Goal: Transaction & Acquisition: Download file/media

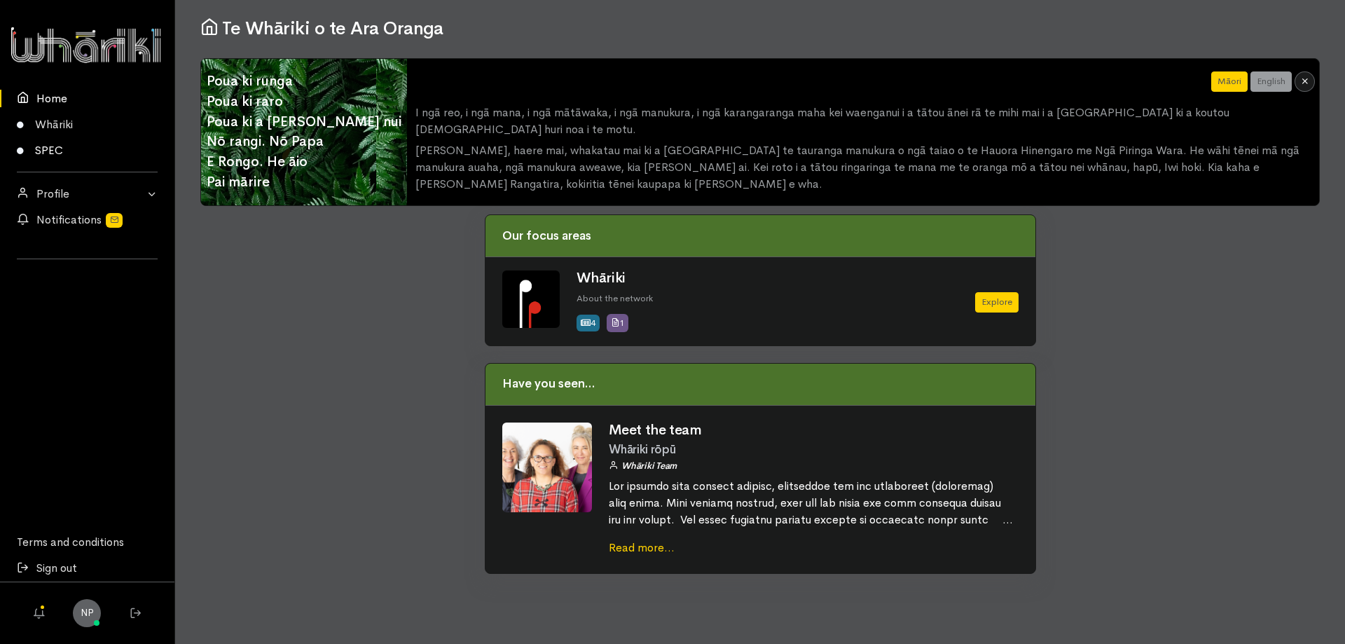
click at [53, 151] on link "SPEC" at bounding box center [87, 150] width 174 height 26
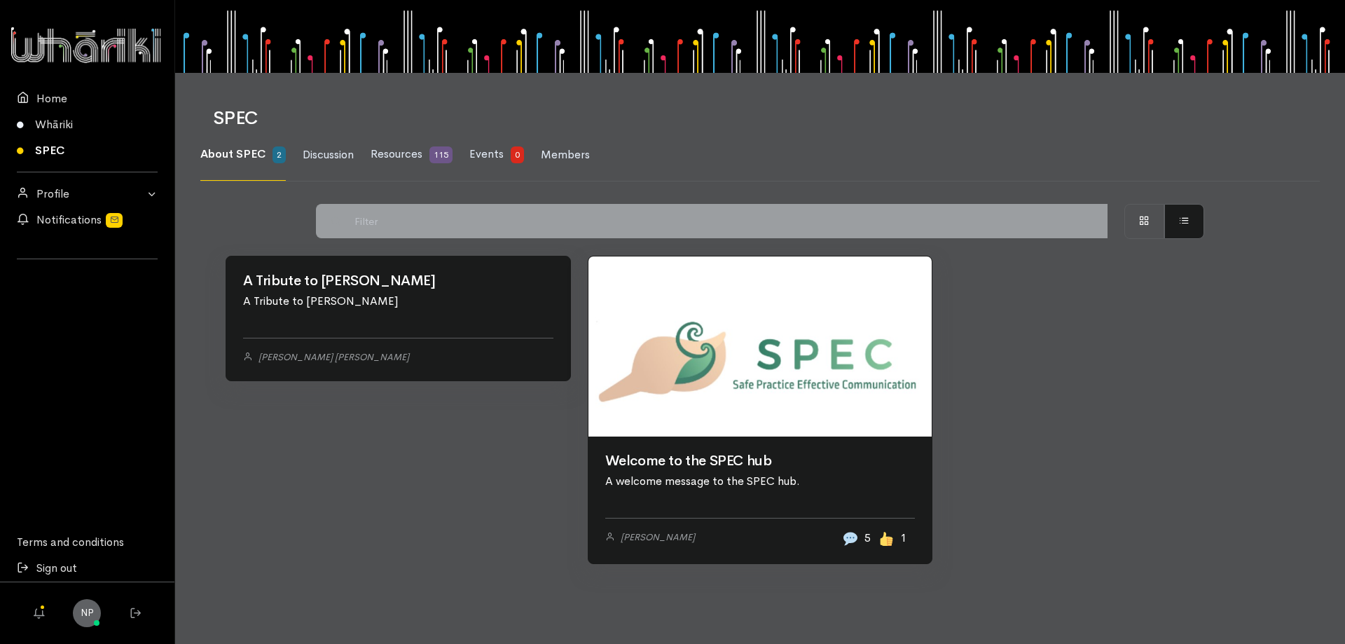
click at [686, 436] on link at bounding box center [760, 346] width 344 height 180
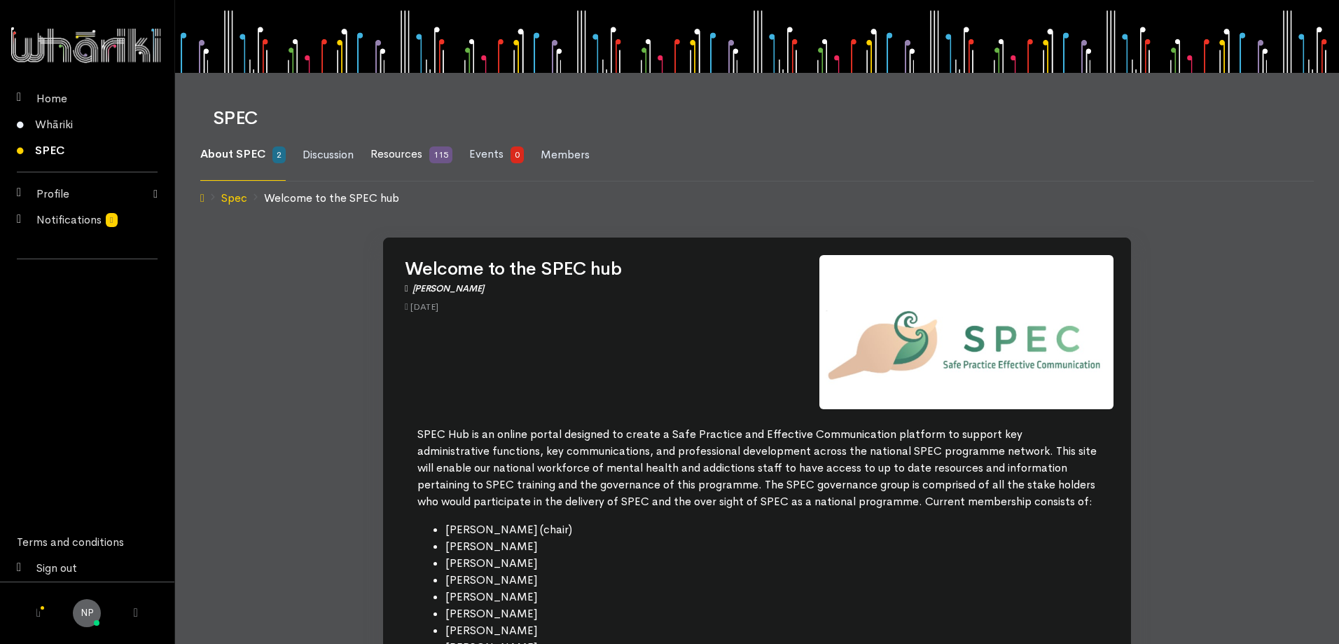
click at [399, 150] on span "Resources" at bounding box center [396, 153] width 52 height 15
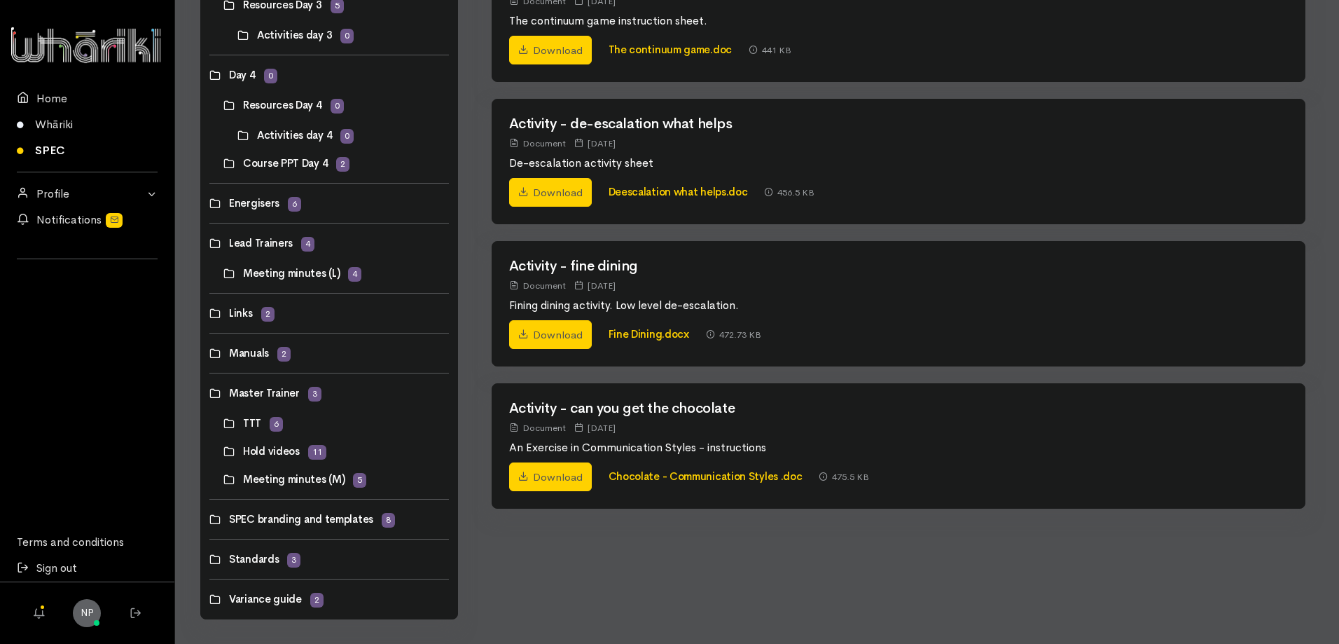
scroll to position [683, 0]
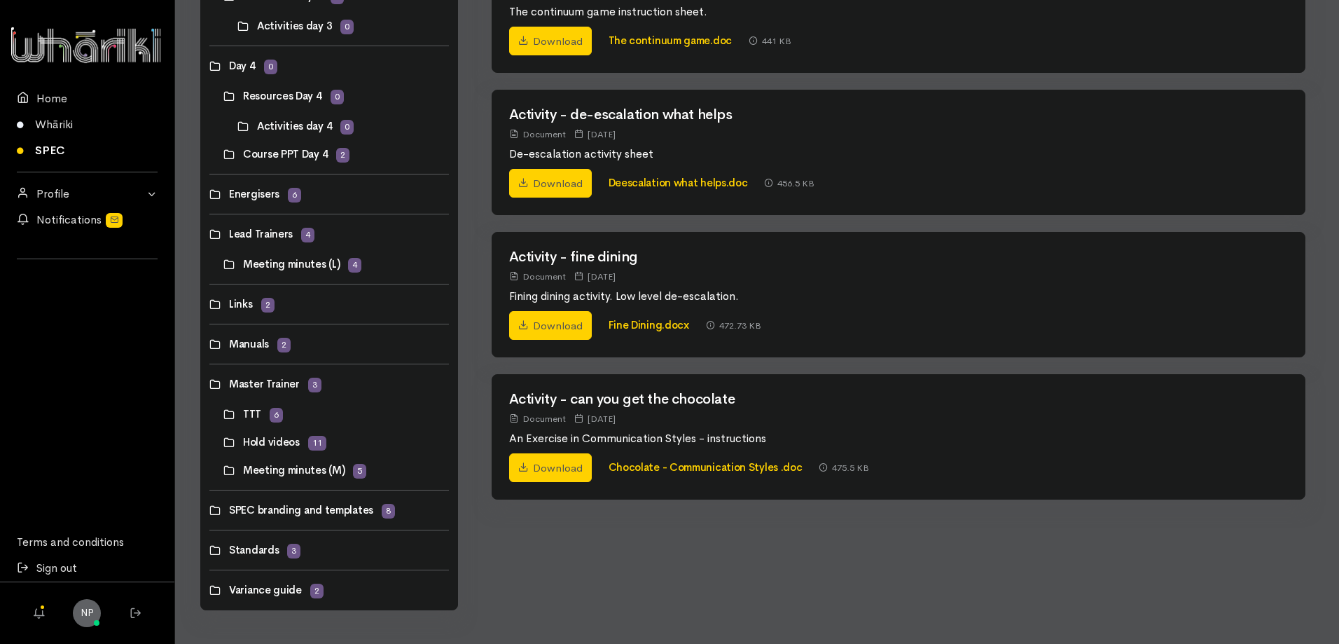
click at [223, 442] on link at bounding box center [223, 442] width 0 height 0
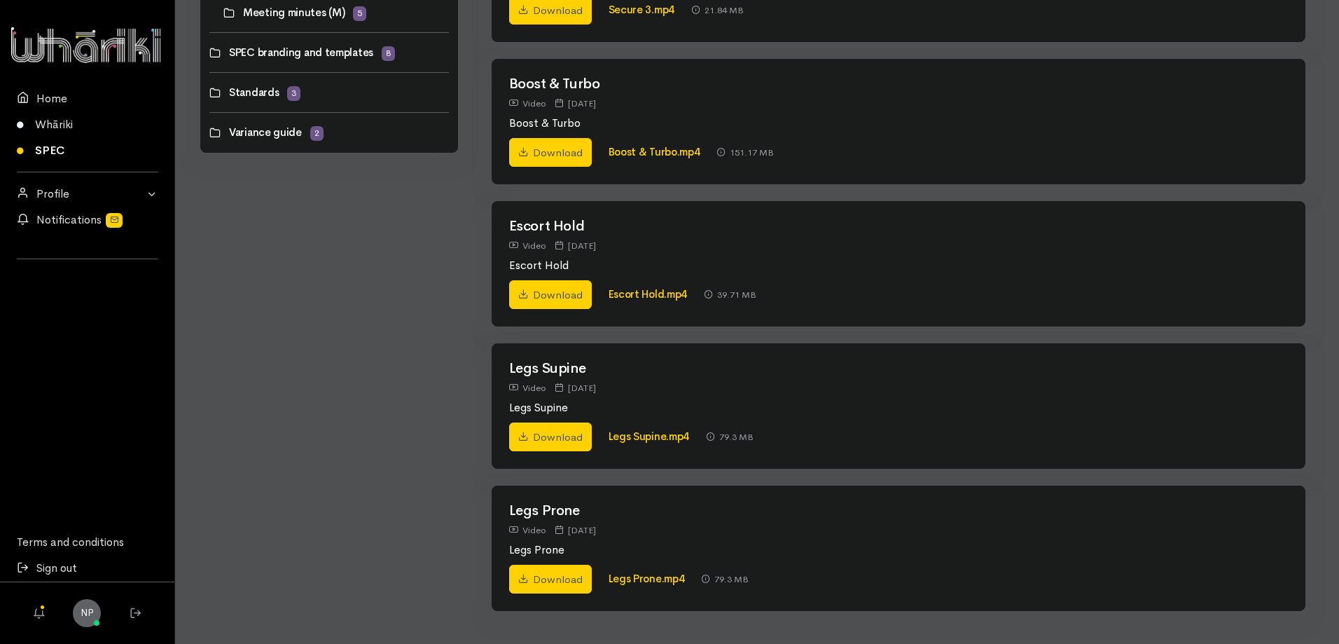
scroll to position [1141, 0]
click at [651, 148] on link "Boost & Turbo.mp4" at bounding box center [655, 150] width 92 height 13
click at [558, 146] on link "Download" at bounding box center [550, 151] width 83 height 29
click at [557, 158] on link "Download" at bounding box center [550, 151] width 83 height 29
click at [668, 145] on link "Boost & Turbo.mp4" at bounding box center [655, 150] width 92 height 13
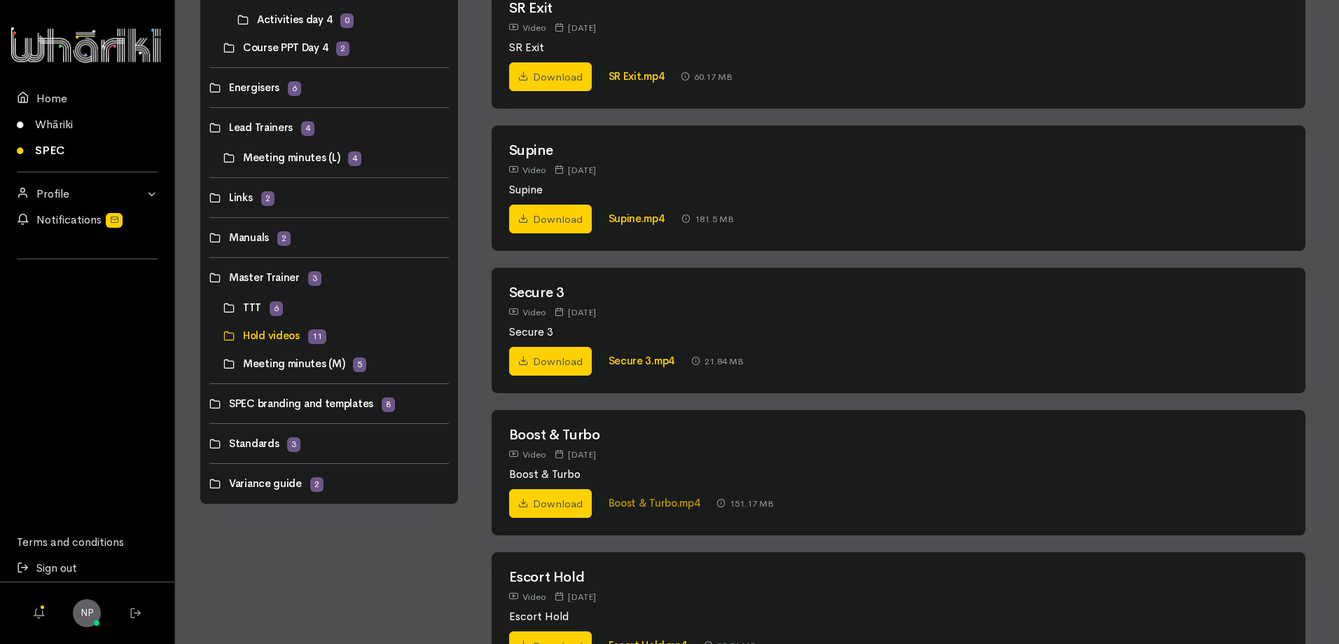
scroll to position [791, 0]
click at [569, 223] on link "Download" at bounding box center [550, 217] width 83 height 29
click at [566, 361] on link "Download" at bounding box center [550, 359] width 83 height 29
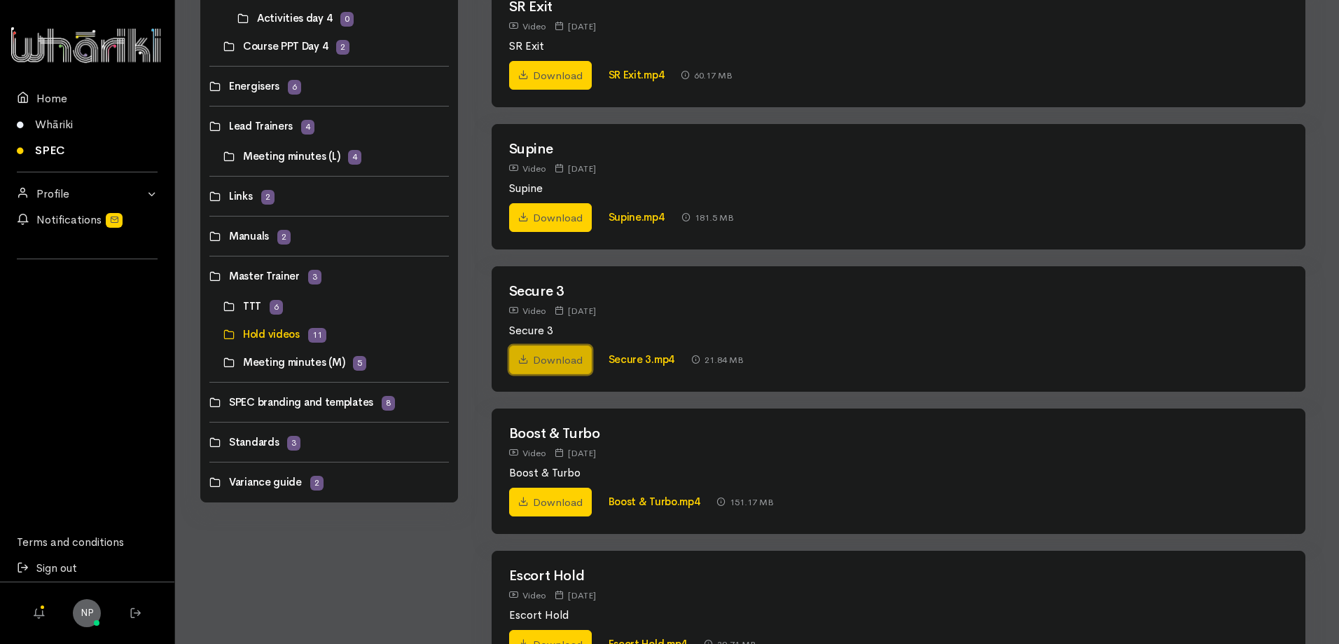
click at [544, 352] on link "Download" at bounding box center [550, 359] width 83 height 29
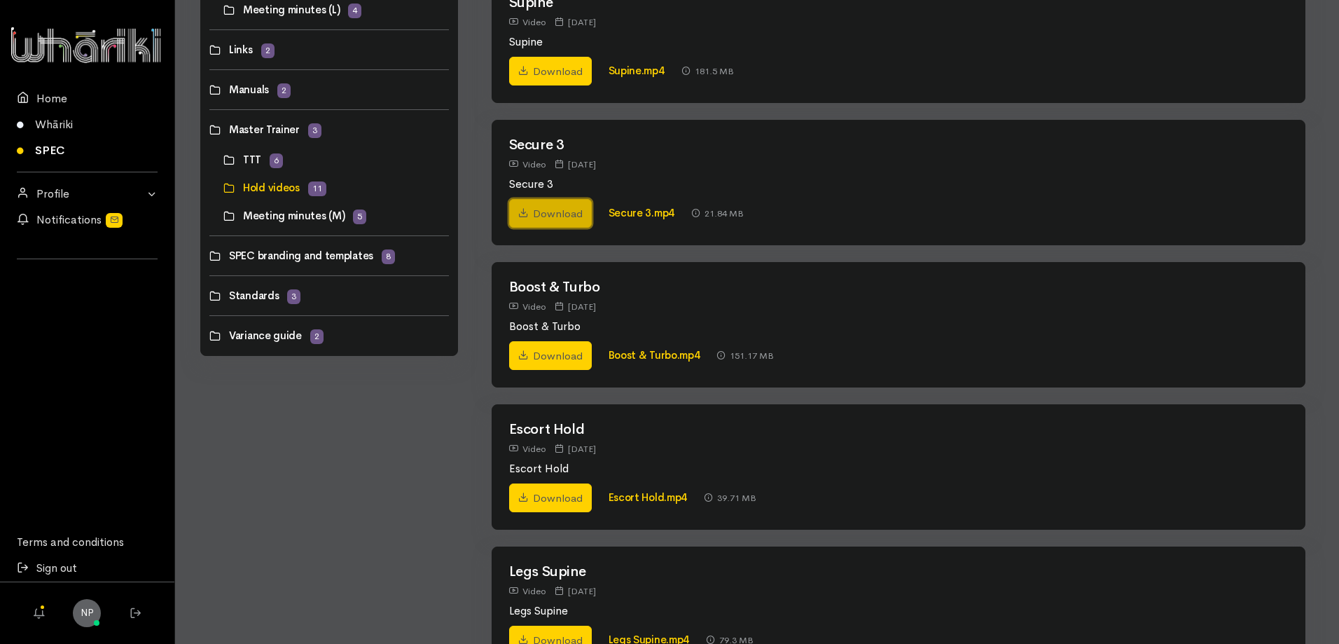
scroll to position [931, 0]
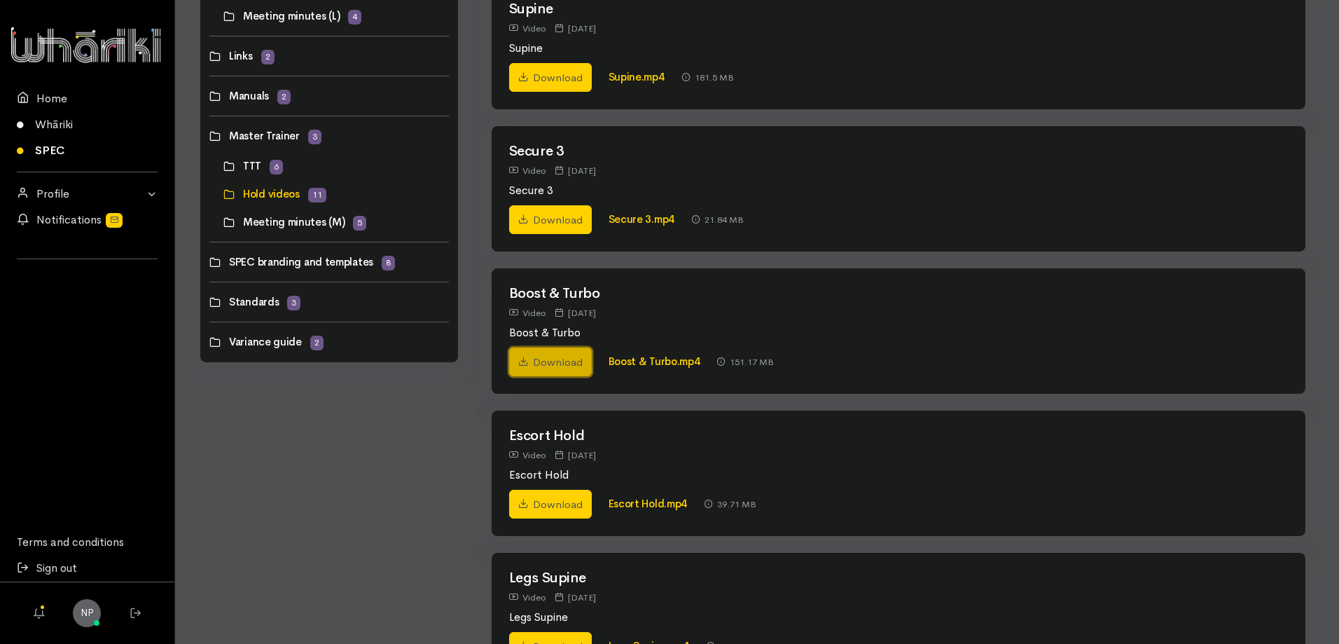
click at [541, 363] on link "Download" at bounding box center [550, 361] width 83 height 29
click at [655, 363] on link "Boost & Turbo.mp4" at bounding box center [655, 360] width 92 height 13
click at [543, 366] on link "Download" at bounding box center [550, 361] width 83 height 29
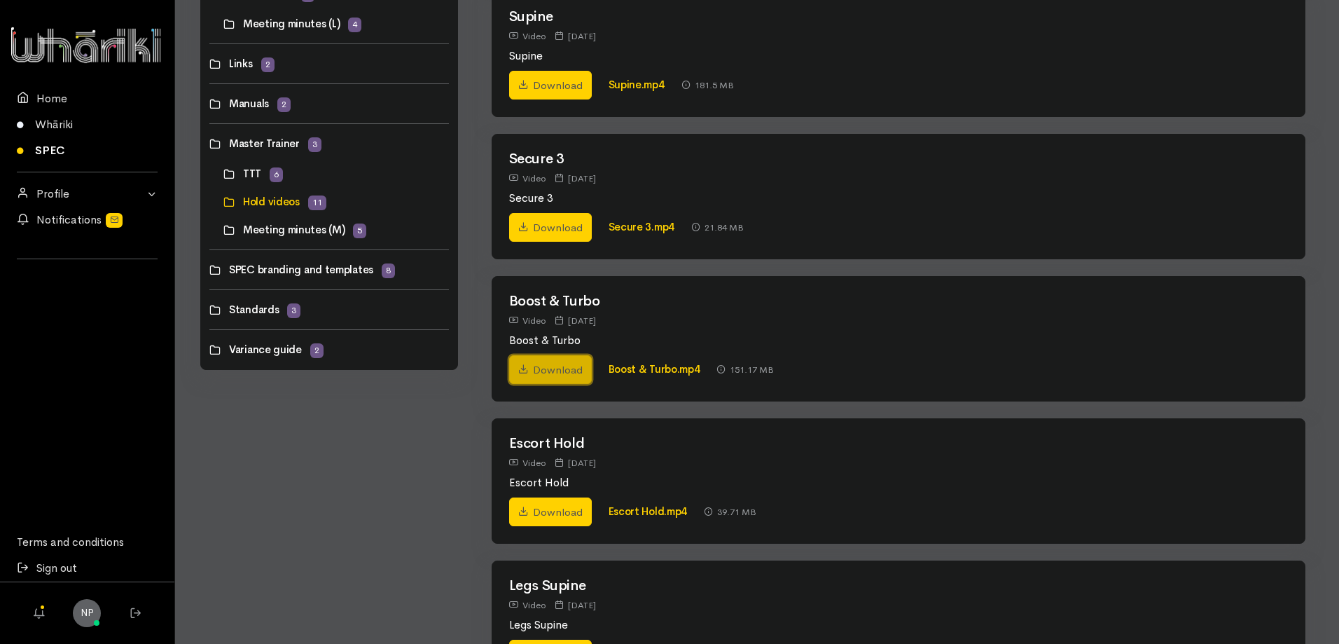
scroll to position [791, 0]
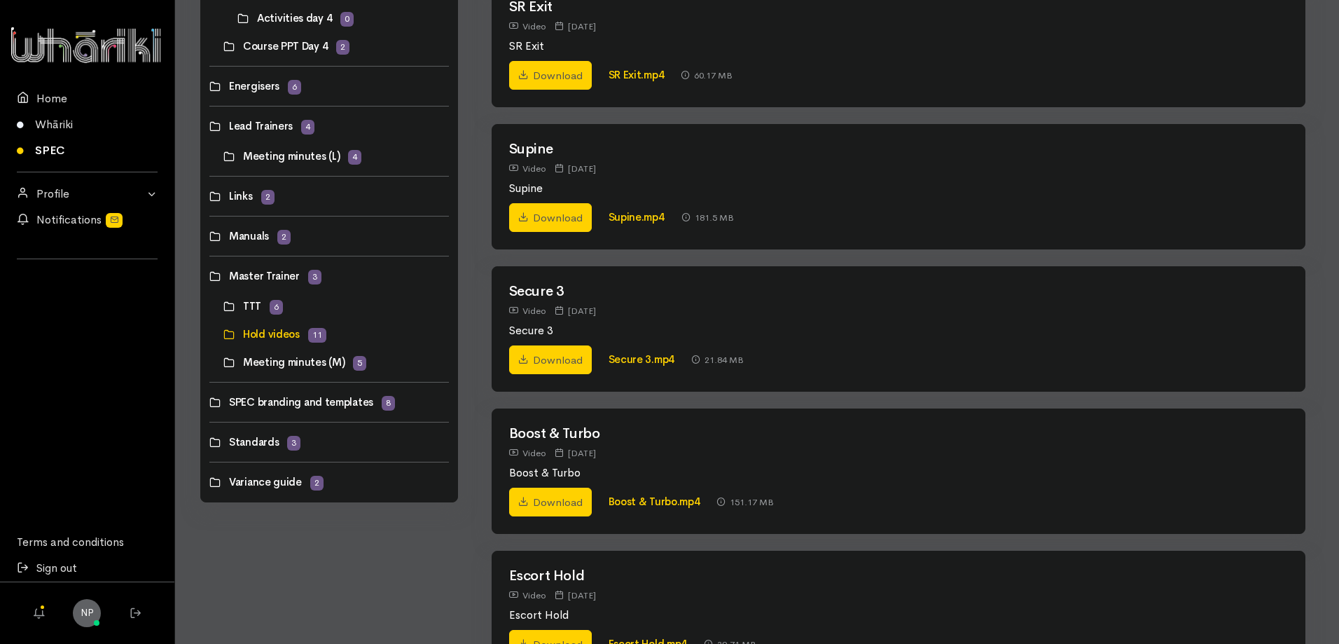
click at [209, 482] on link at bounding box center [209, 482] width 0 height 0
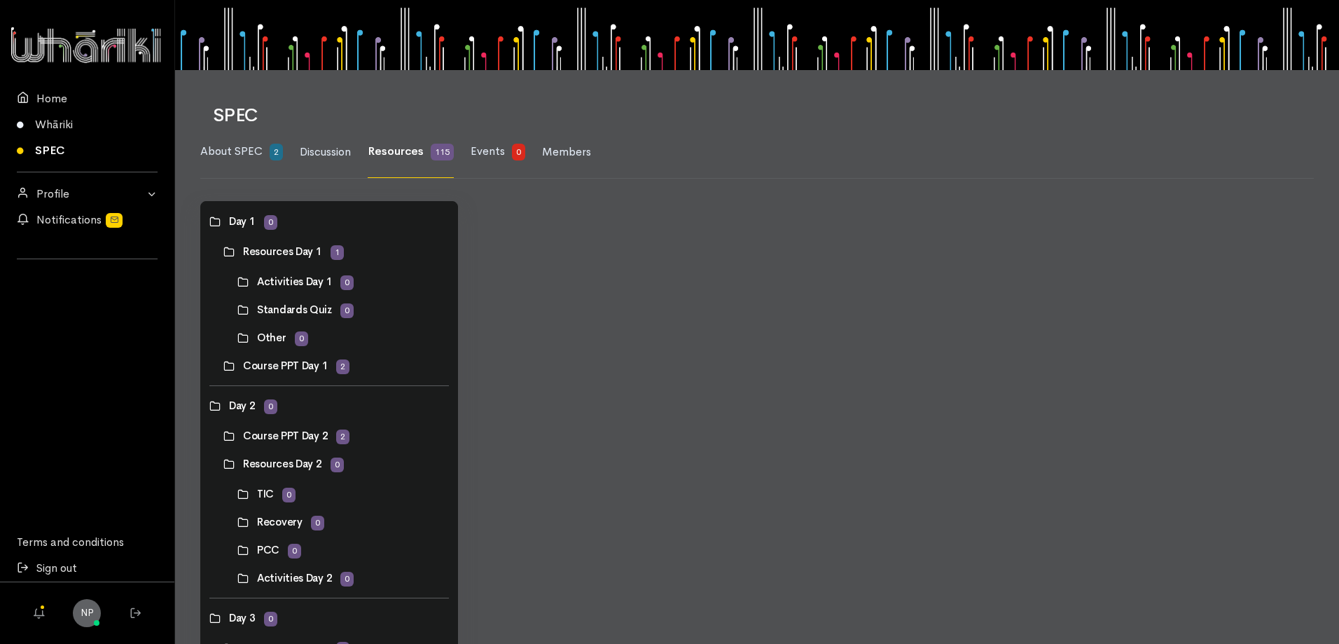
scroll to position [0, 0]
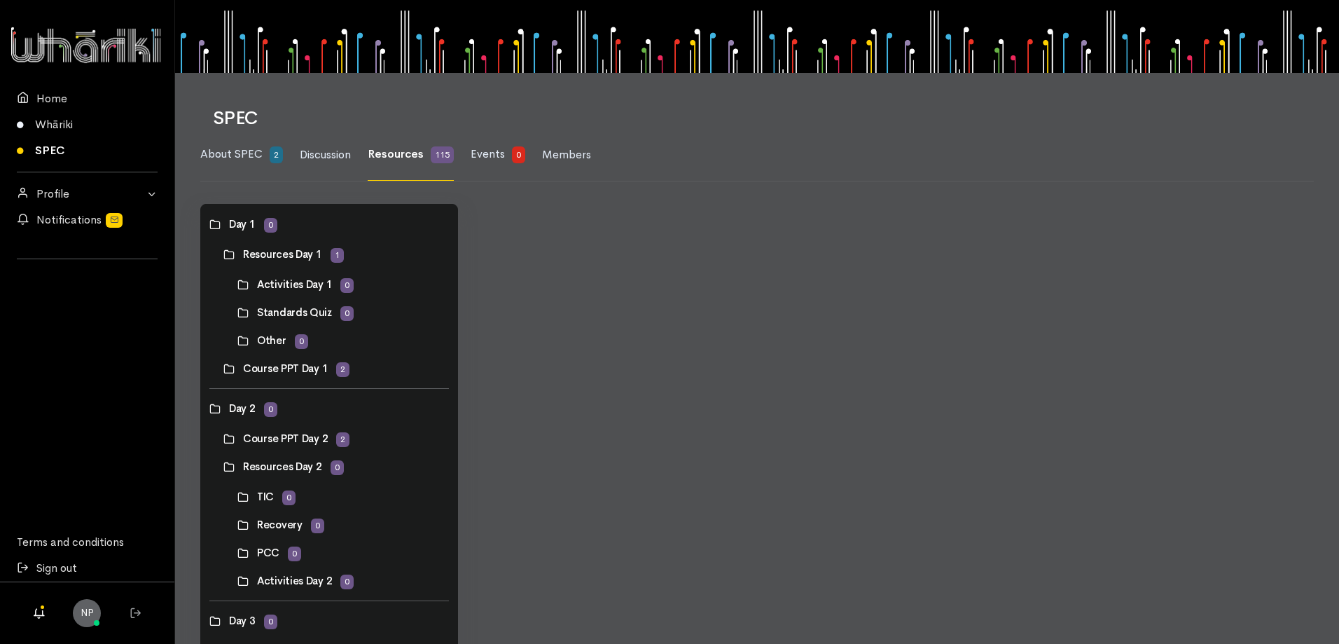
click at [38, 609] on icon at bounding box center [38, 613] width 18 height 18
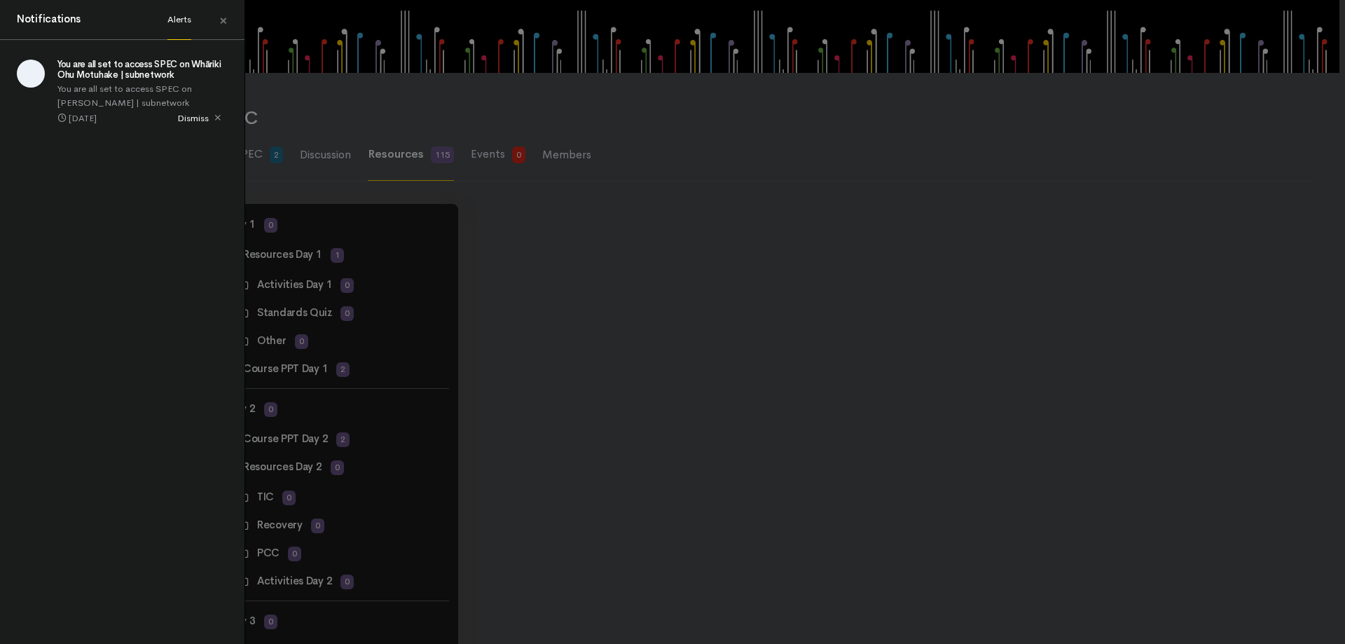
drag, startPoint x: 826, startPoint y: 406, endPoint x: 810, endPoint y: 413, distance: 18.5
click at [825, 406] on div "Notifications Alerts × You are all set to access SPEC on Whāriki Ohu Motuhake |…" at bounding box center [672, 322] width 1345 height 644
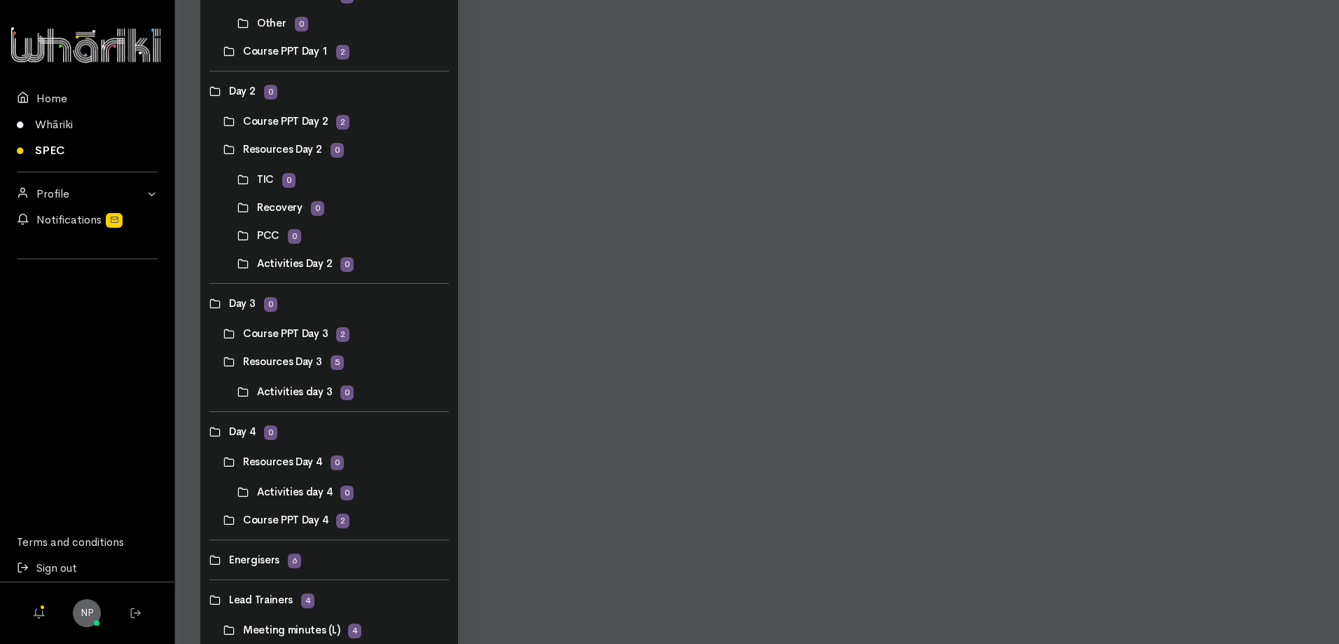
scroll to position [140, 0]
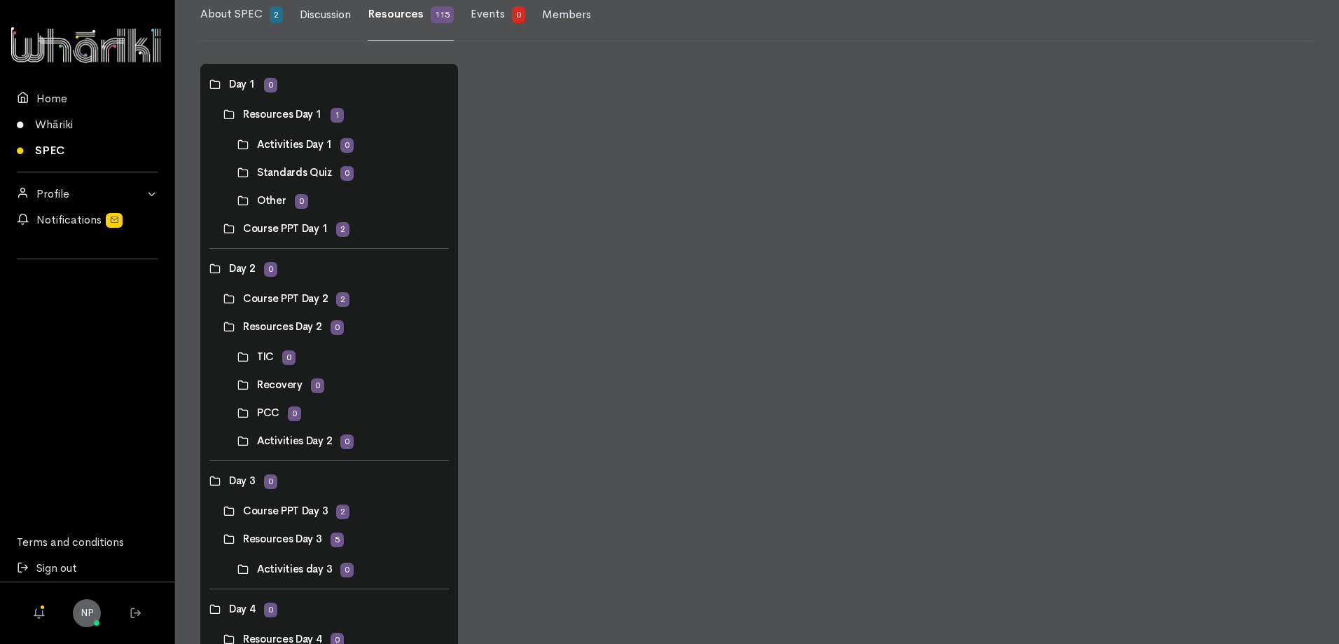
click at [237, 413] on link at bounding box center [237, 413] width 0 height 0
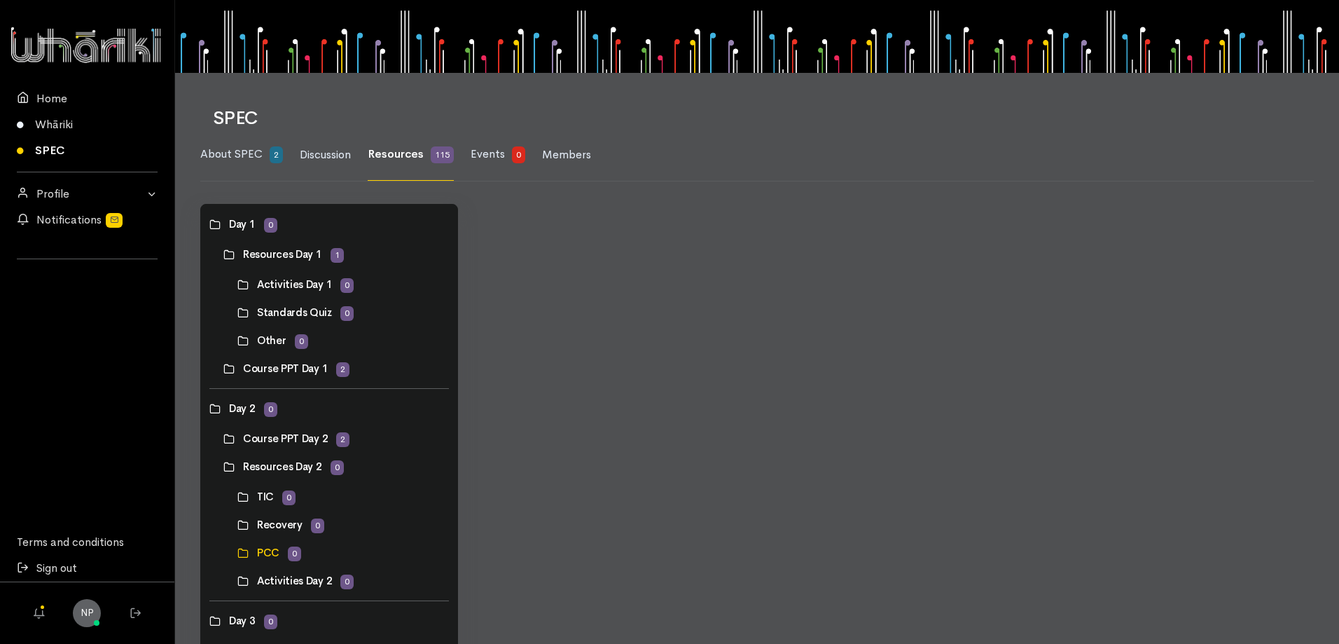
click at [209, 408] on link at bounding box center [209, 408] width 0 height 0
click at [223, 438] on link at bounding box center [223, 438] width 0 height 0
click at [388, 153] on span "Resources" at bounding box center [396, 153] width 56 height 15
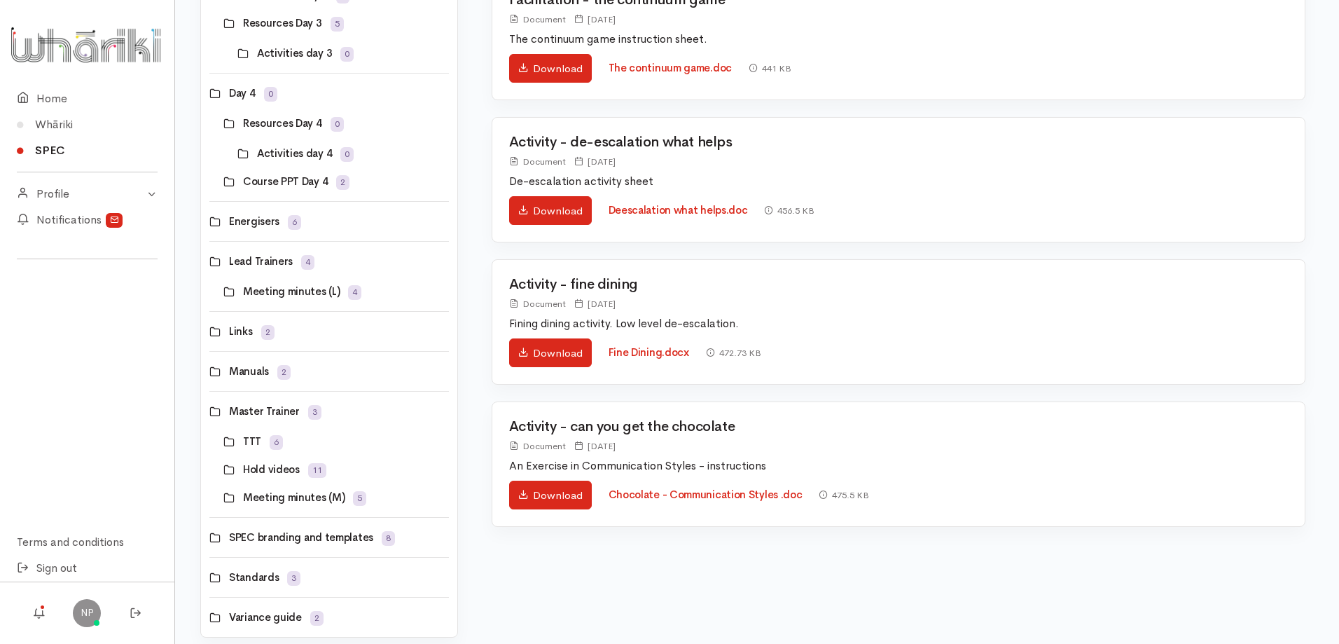
scroll to position [683, 0]
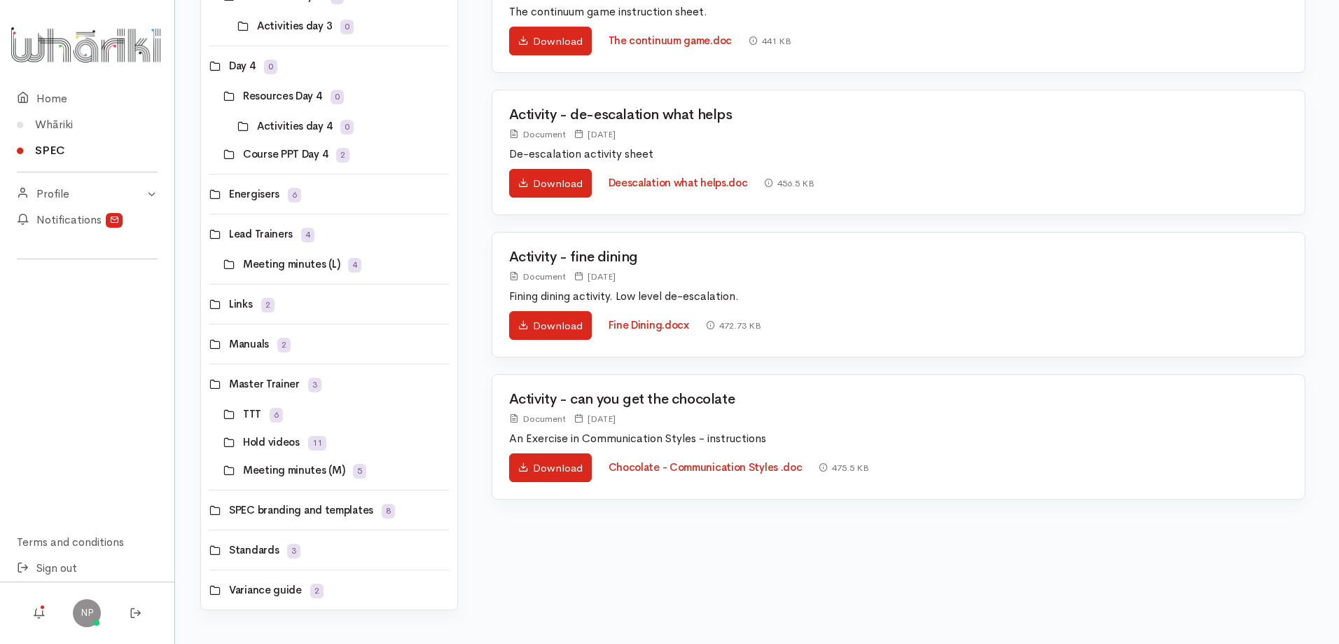
click at [223, 442] on link at bounding box center [223, 442] width 0 height 0
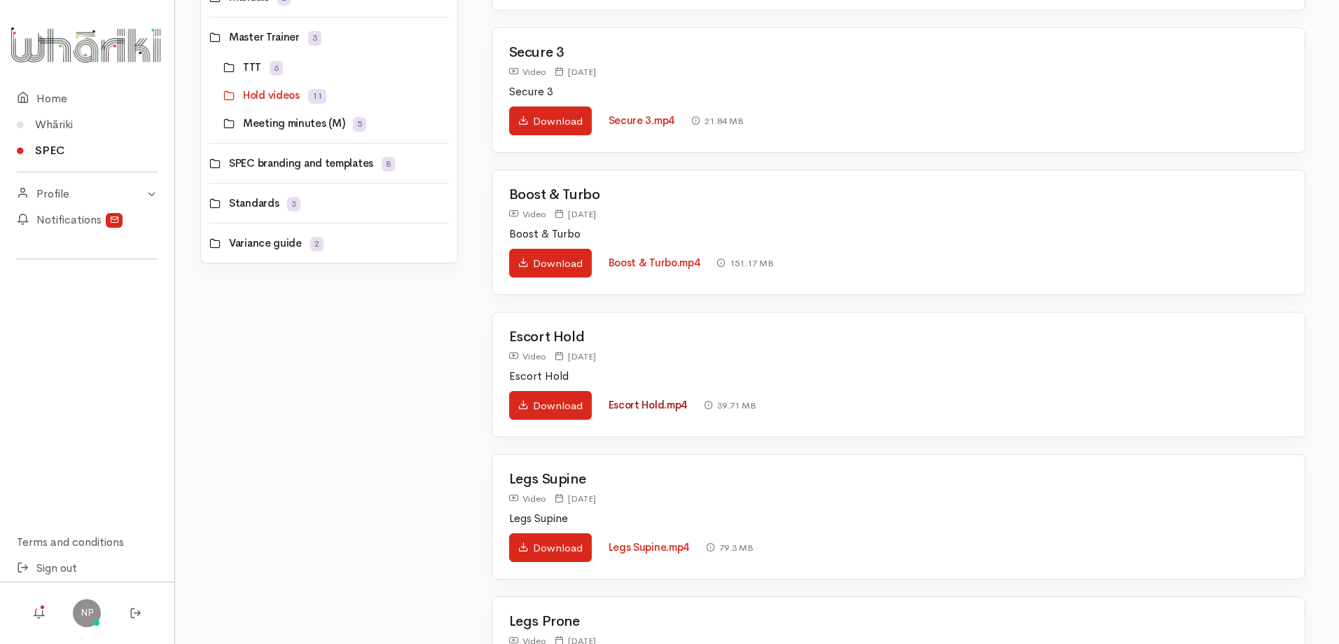
scroll to position [1051, 0]
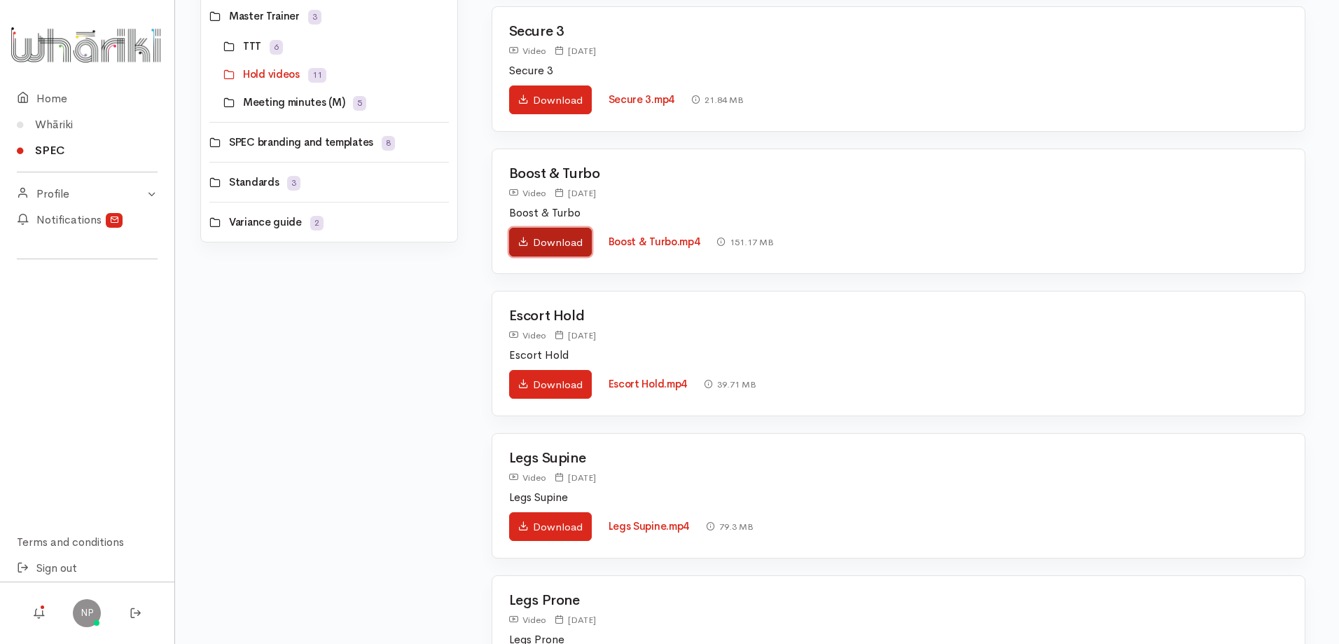
click at [532, 237] on link "Download" at bounding box center [550, 242] width 83 height 29
click at [653, 242] on link "Boost & Turbo.mp4" at bounding box center [655, 241] width 92 height 13
click at [557, 384] on link "Download" at bounding box center [550, 384] width 83 height 29
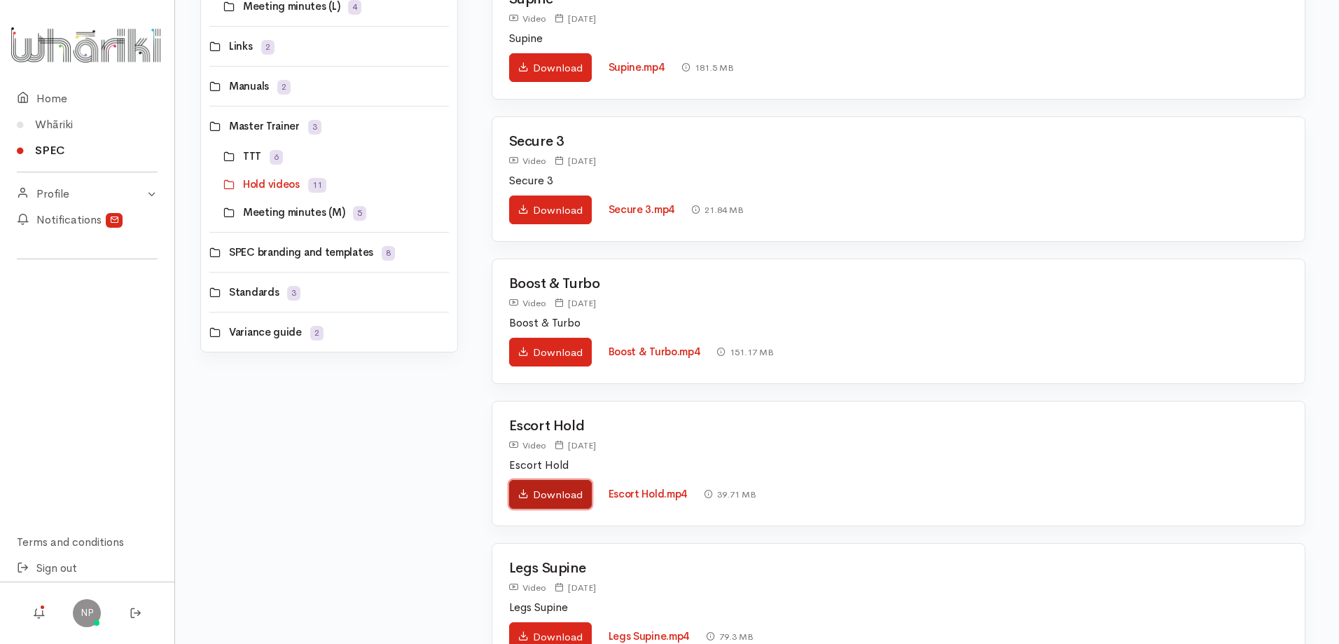
scroll to position [721, 0]
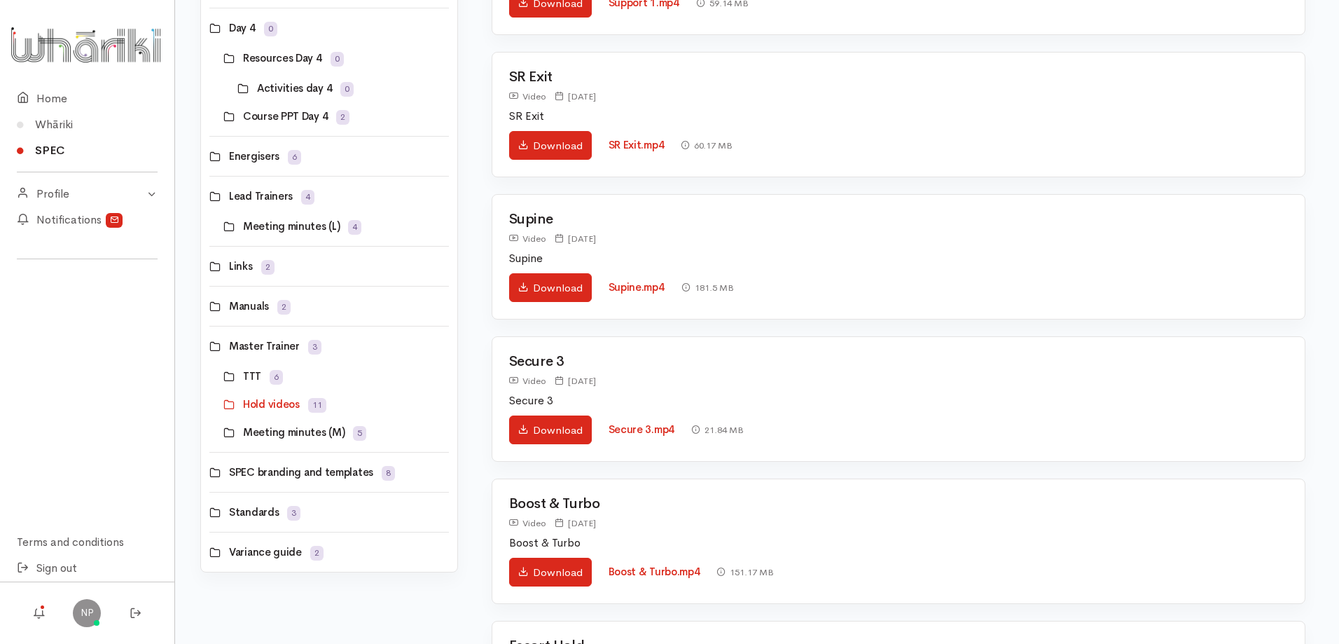
click at [209, 552] on link at bounding box center [209, 552] width 0 height 0
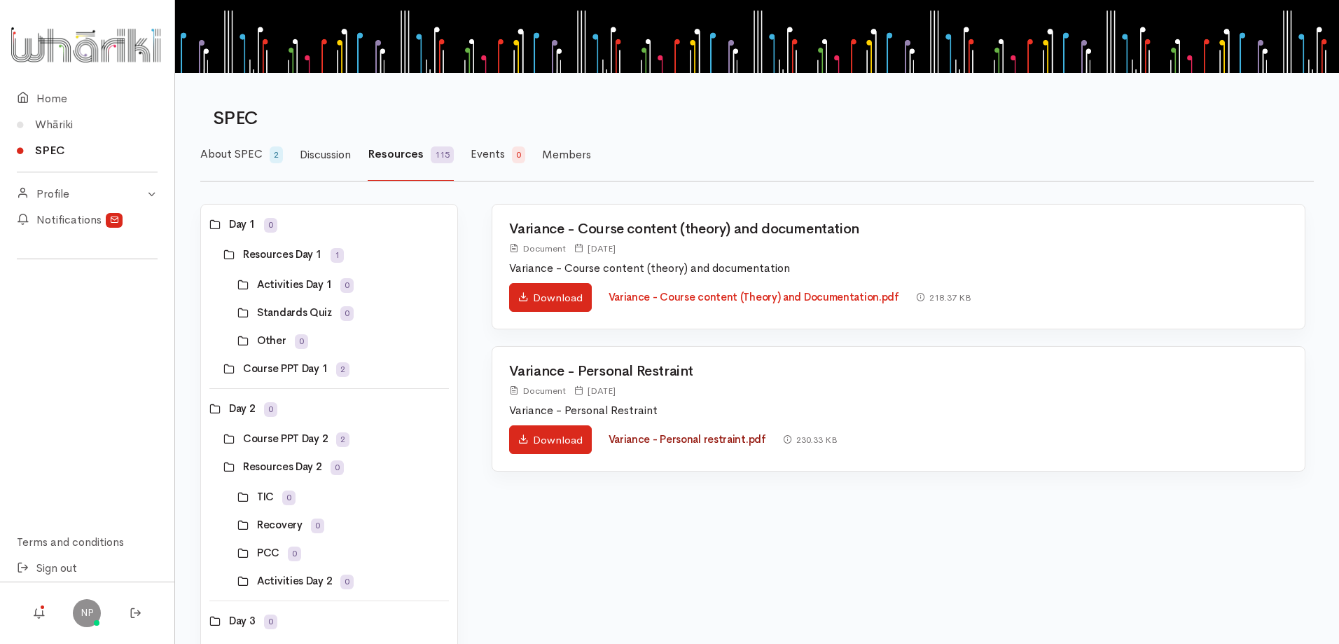
click at [723, 434] on link "Variance - Personal restraint.pdf" at bounding box center [688, 438] width 158 height 13
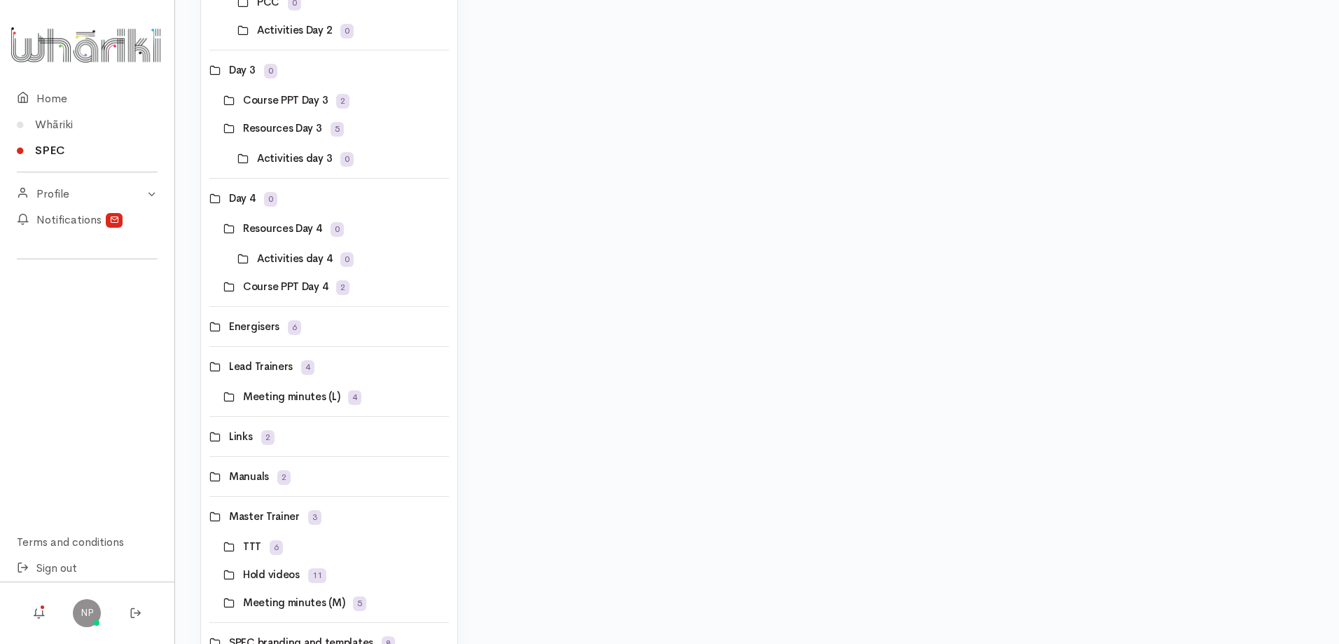
scroll to position [683, 0]
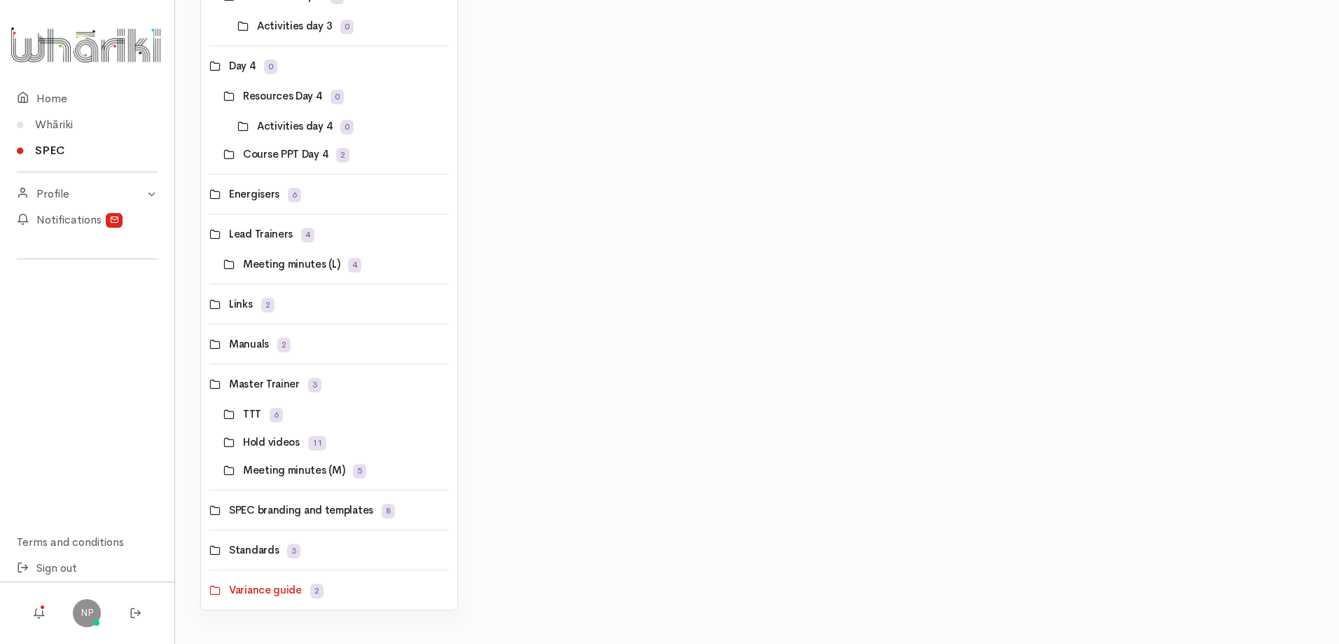
click at [223, 442] on link at bounding box center [223, 442] width 0 height 0
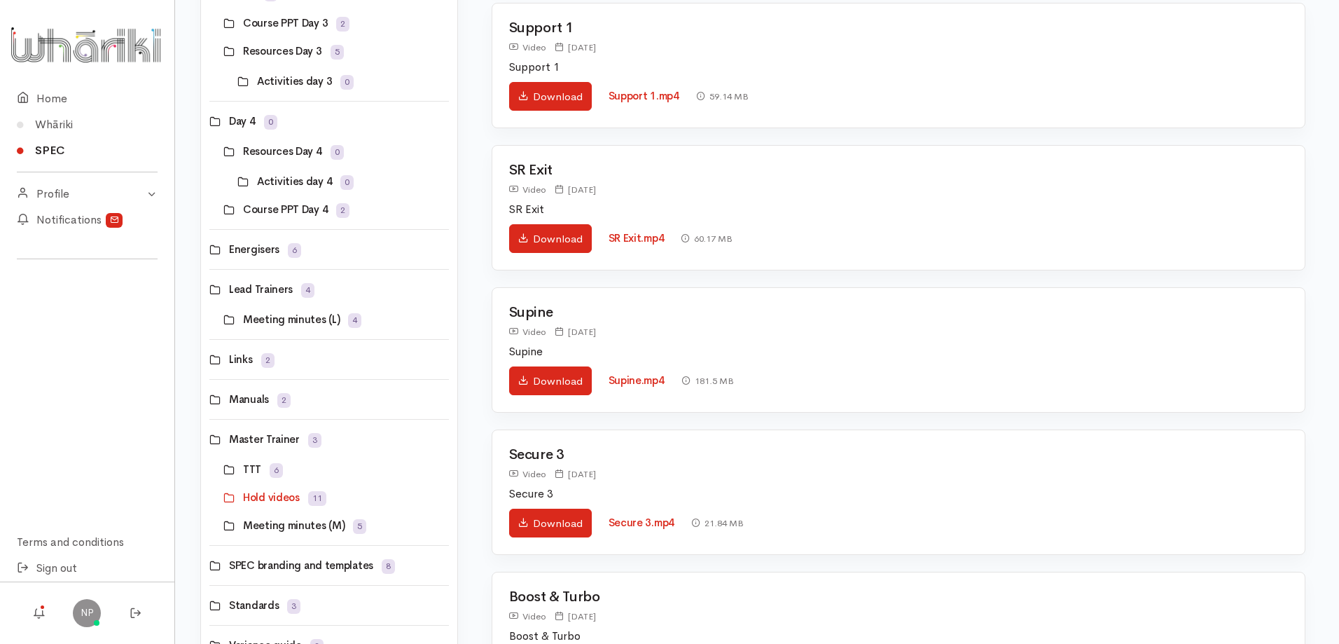
scroll to position [700, 0]
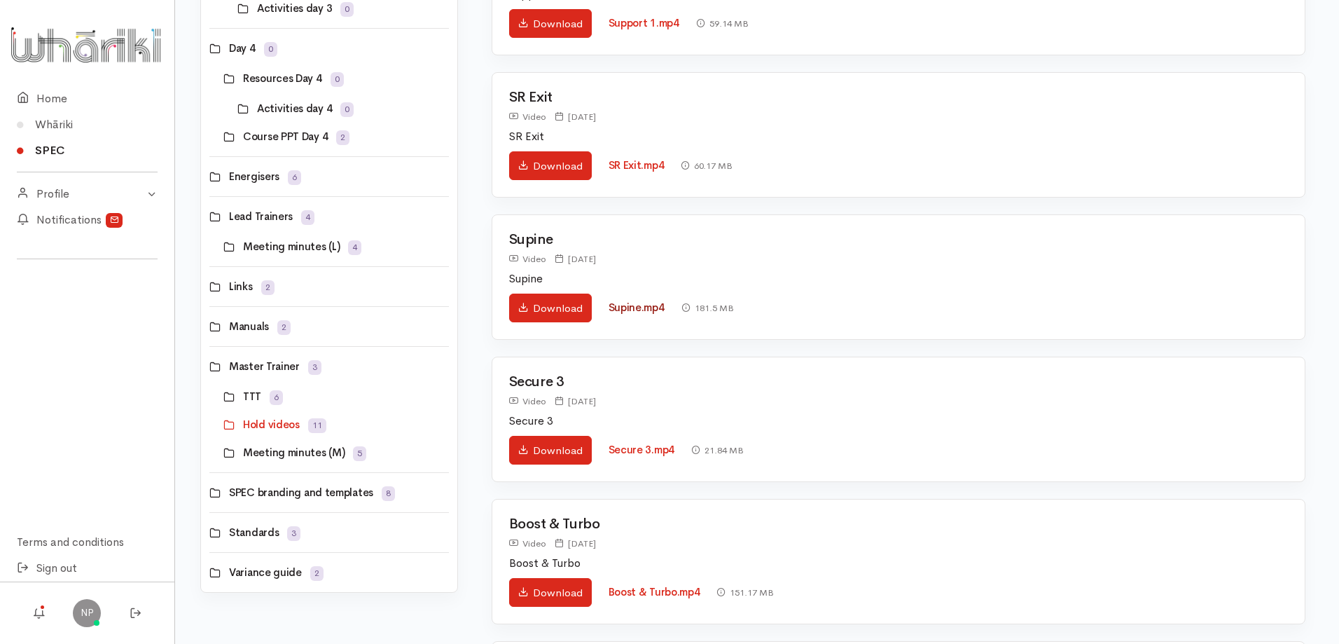
click at [624, 308] on link "Supine.mp4" at bounding box center [637, 306] width 56 height 13
click at [563, 310] on link "Download" at bounding box center [550, 307] width 83 height 29
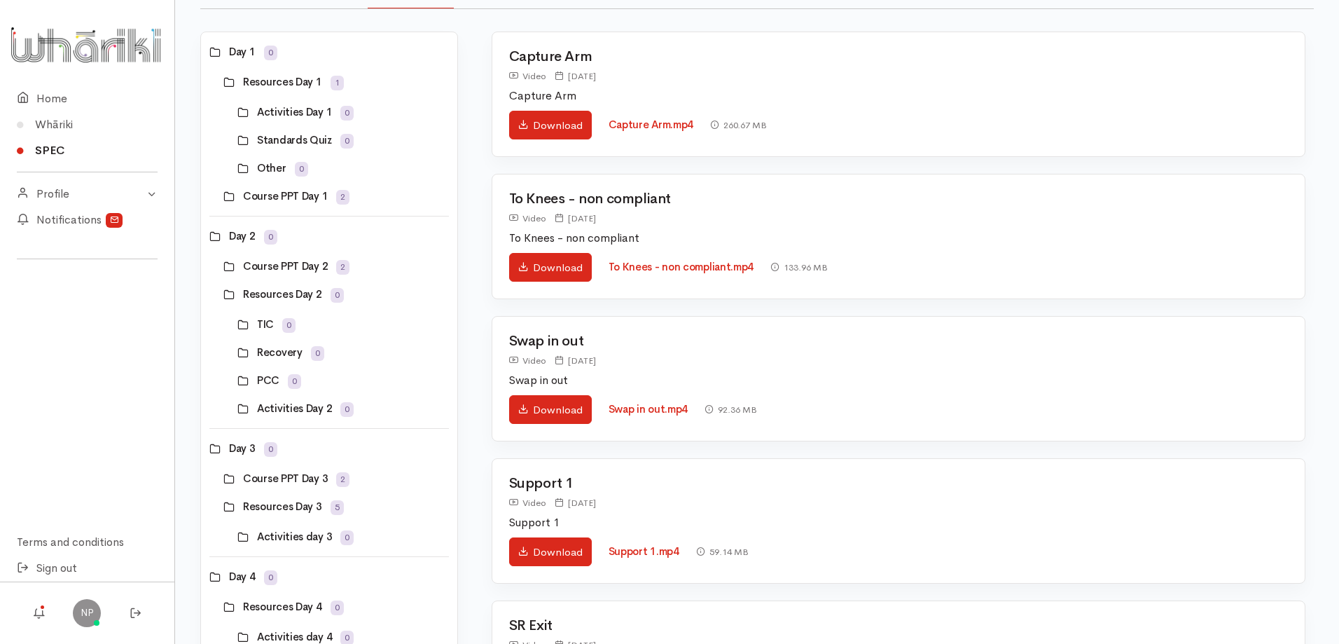
scroll to position [160, 0]
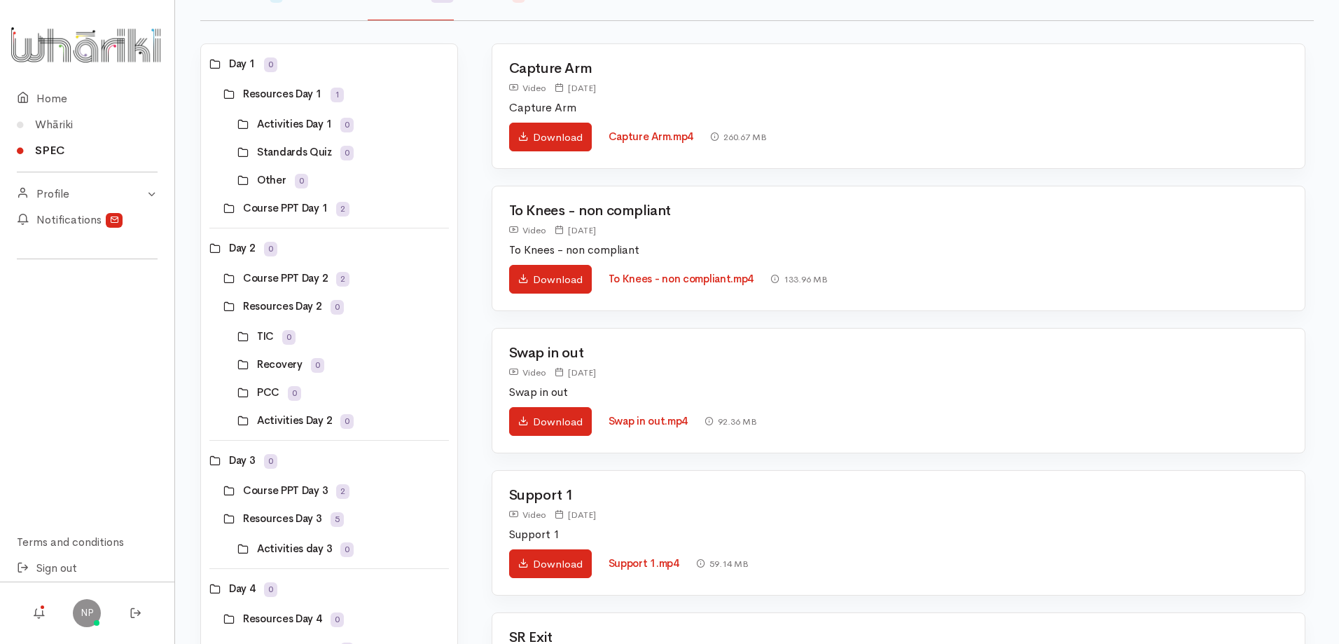
click at [237, 180] on link at bounding box center [237, 180] width 0 height 0
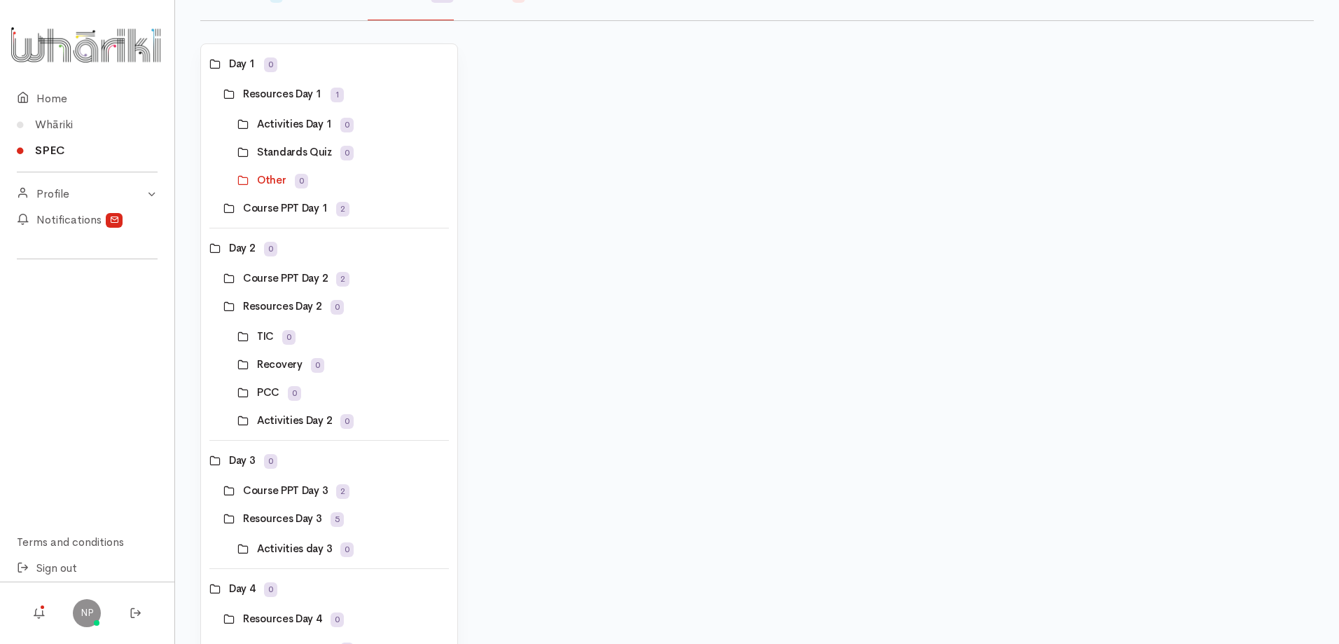
scroll to position [0, 0]
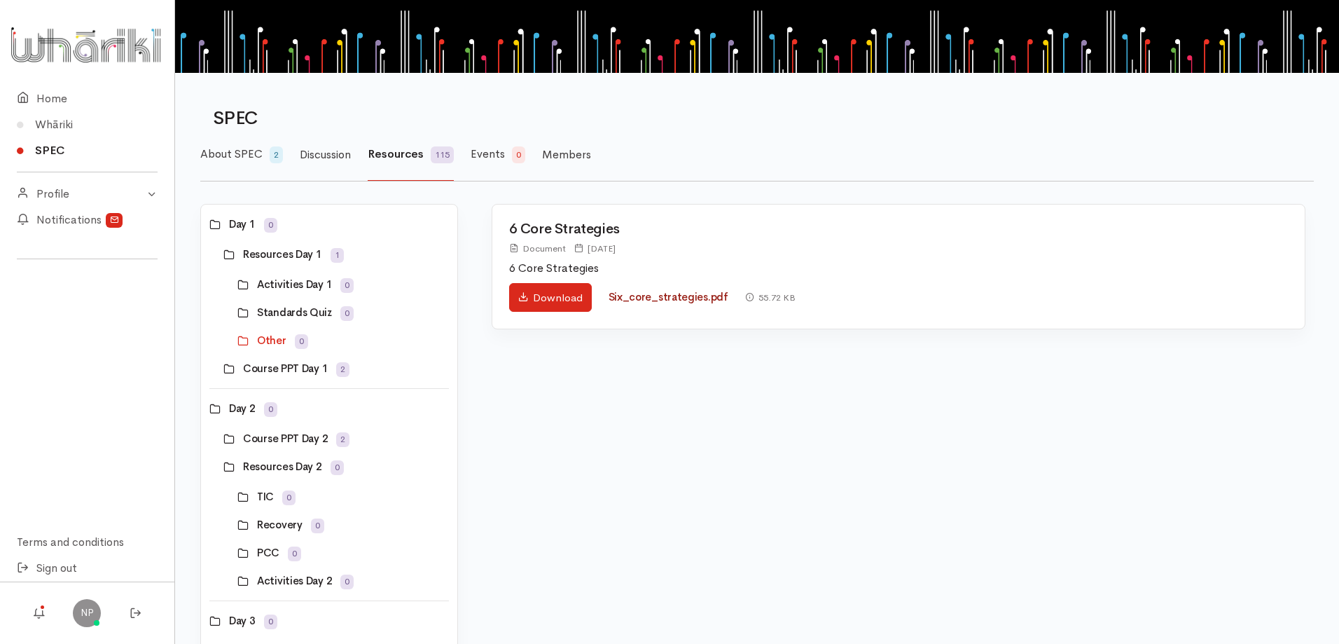
click at [649, 298] on link "Six_core_strategies.pdf" at bounding box center [669, 296] width 120 height 13
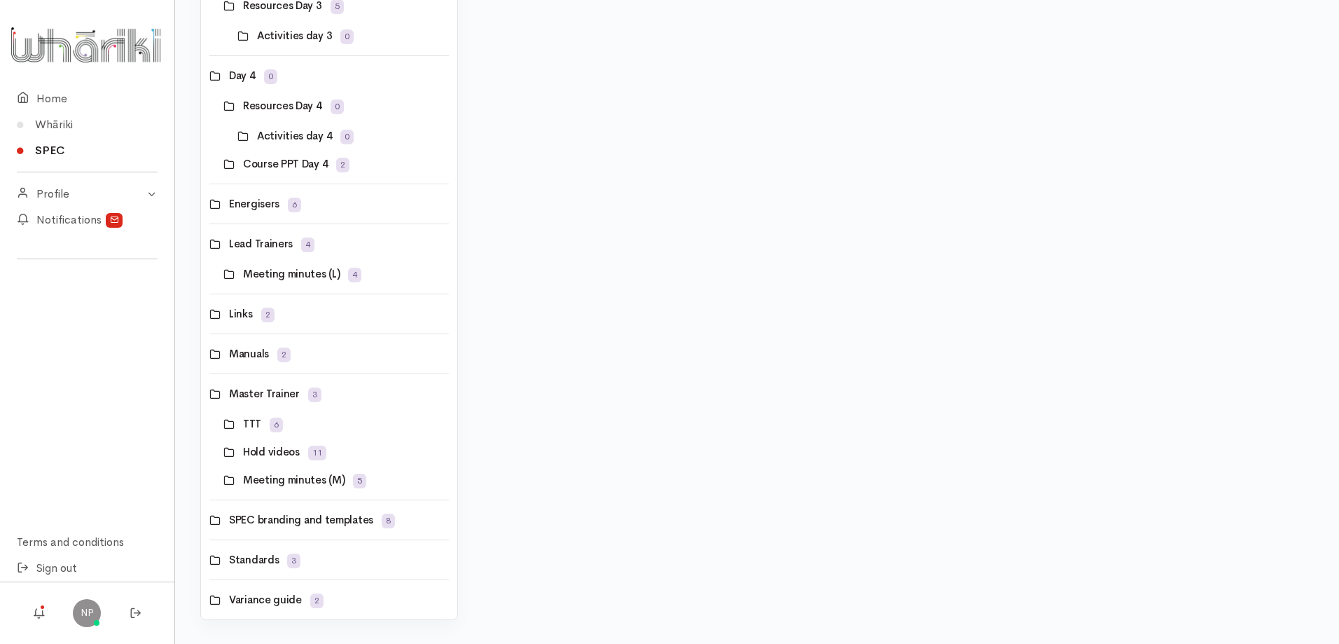
scroll to position [683, 0]
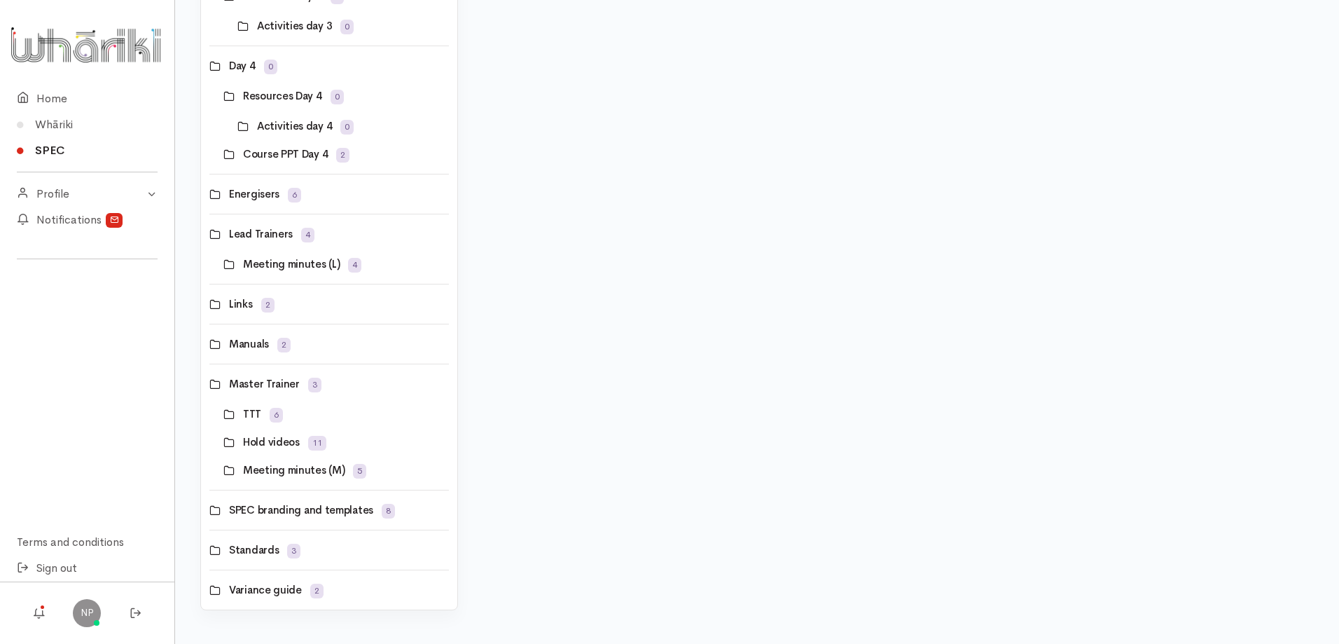
click at [223, 442] on link at bounding box center [223, 442] width 0 height 0
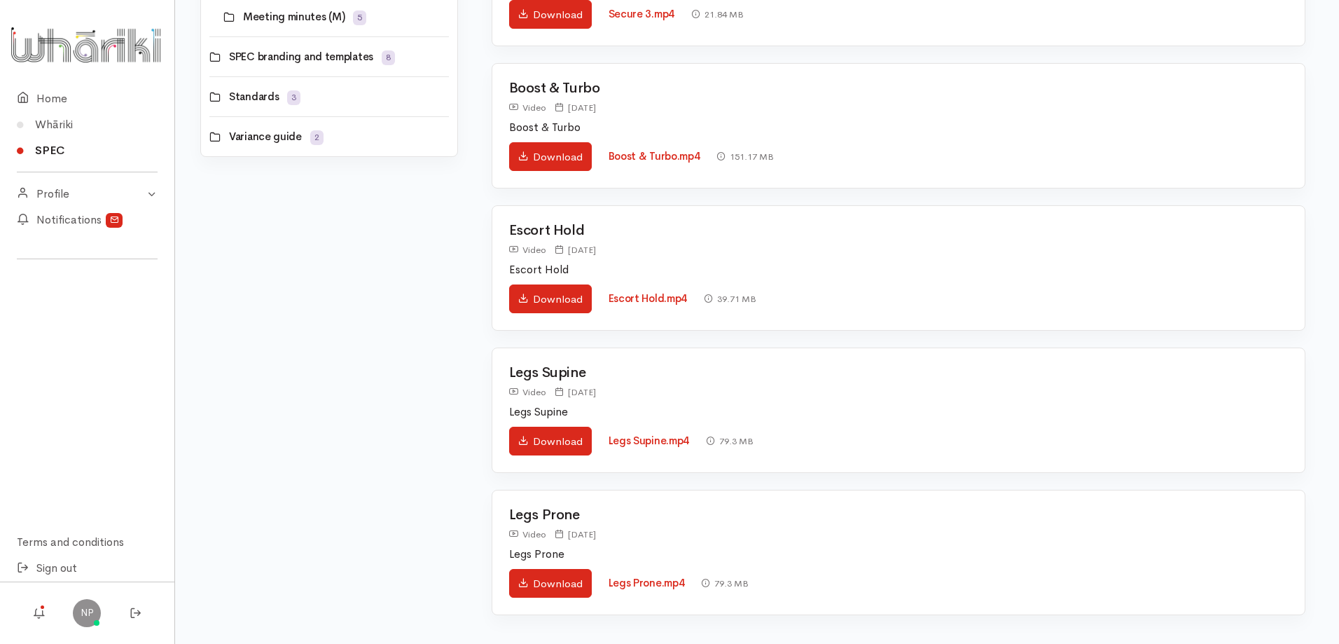
scroll to position [1141, 0]
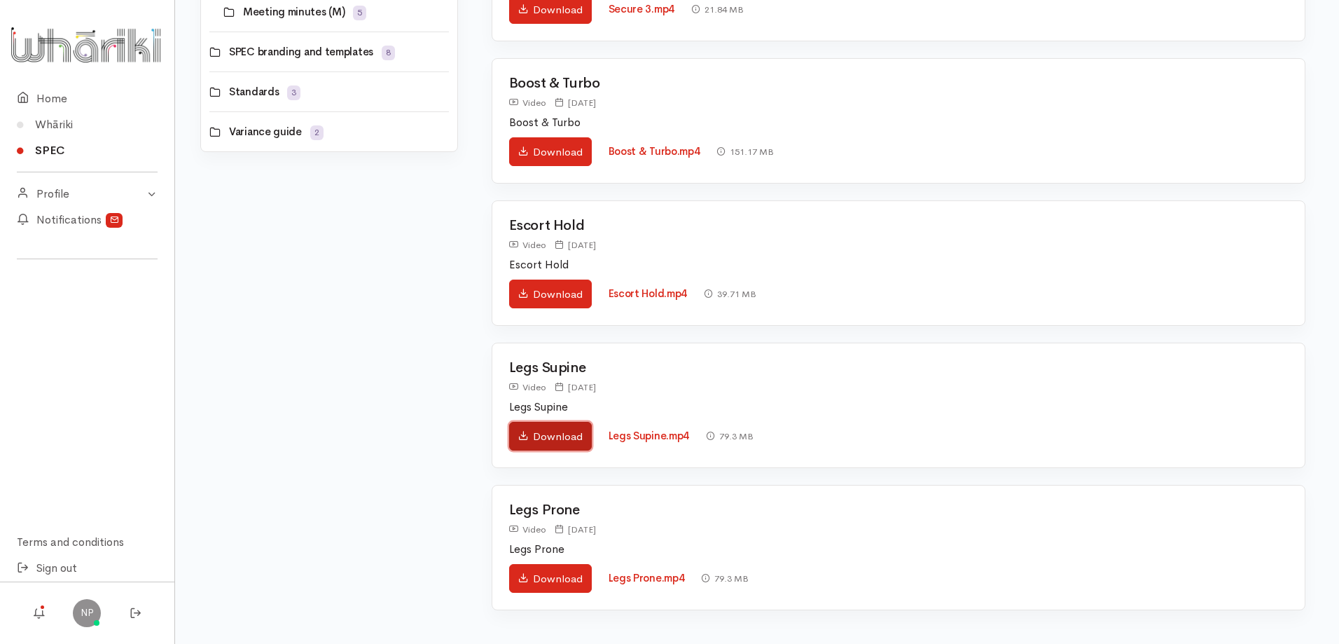
click at [543, 433] on link "Download" at bounding box center [550, 436] width 83 height 29
click at [534, 578] on link "Download" at bounding box center [550, 578] width 83 height 29
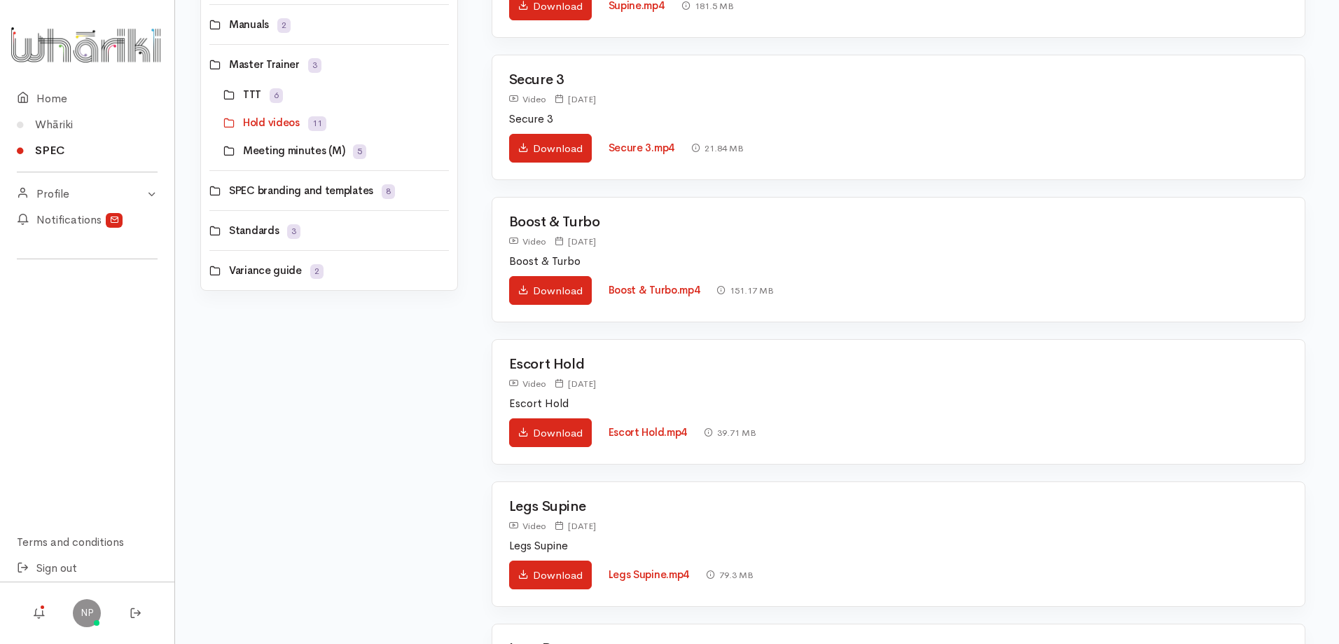
scroll to position [1001, 0]
click at [536, 439] on link "Download" at bounding box center [550, 434] width 83 height 29
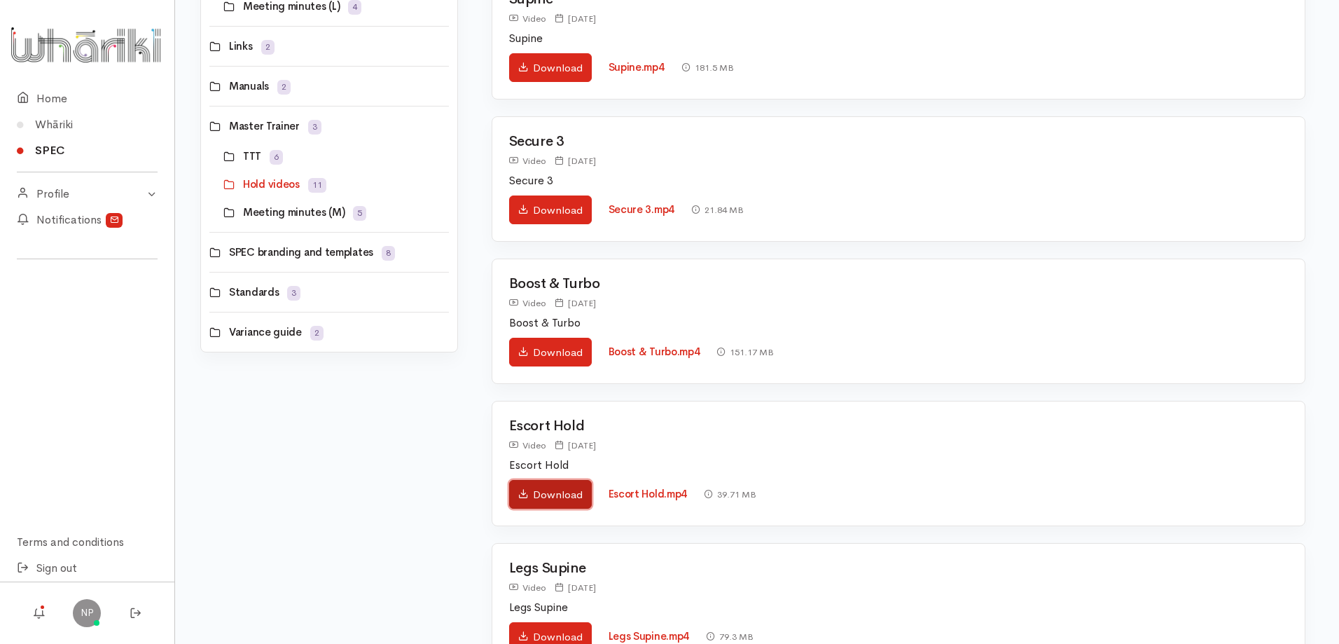
scroll to position [791, 0]
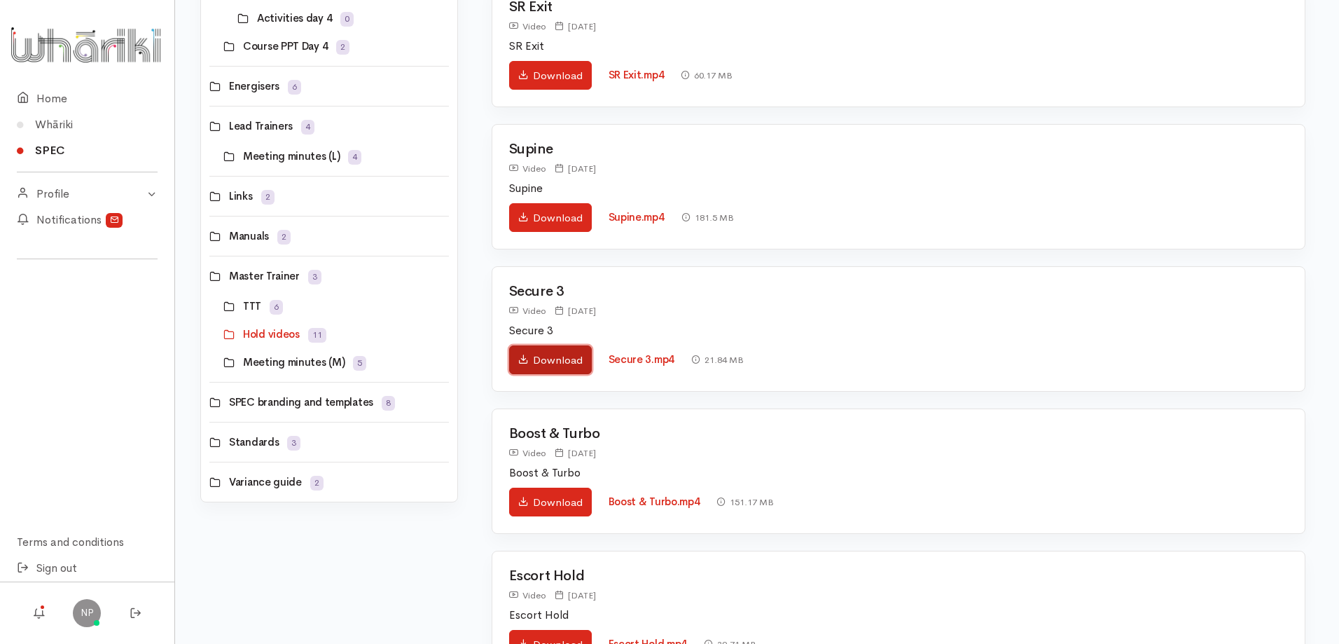
click at [562, 357] on link "Download" at bounding box center [550, 359] width 83 height 29
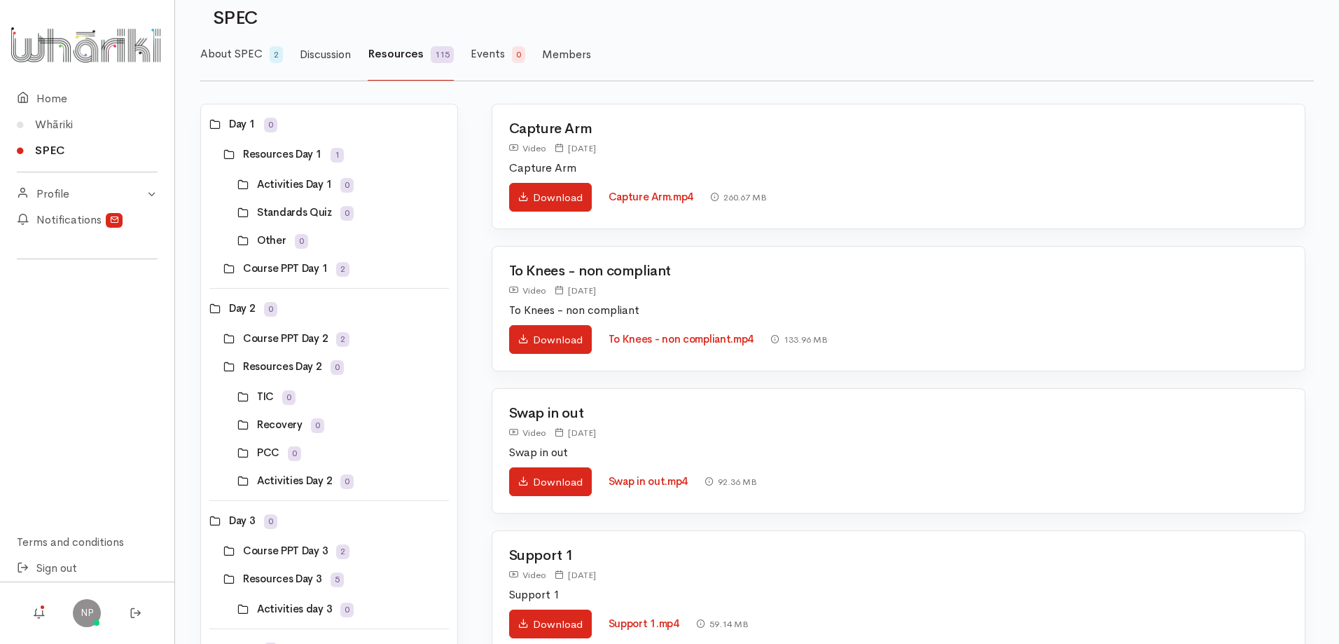
scroll to position [20, 0]
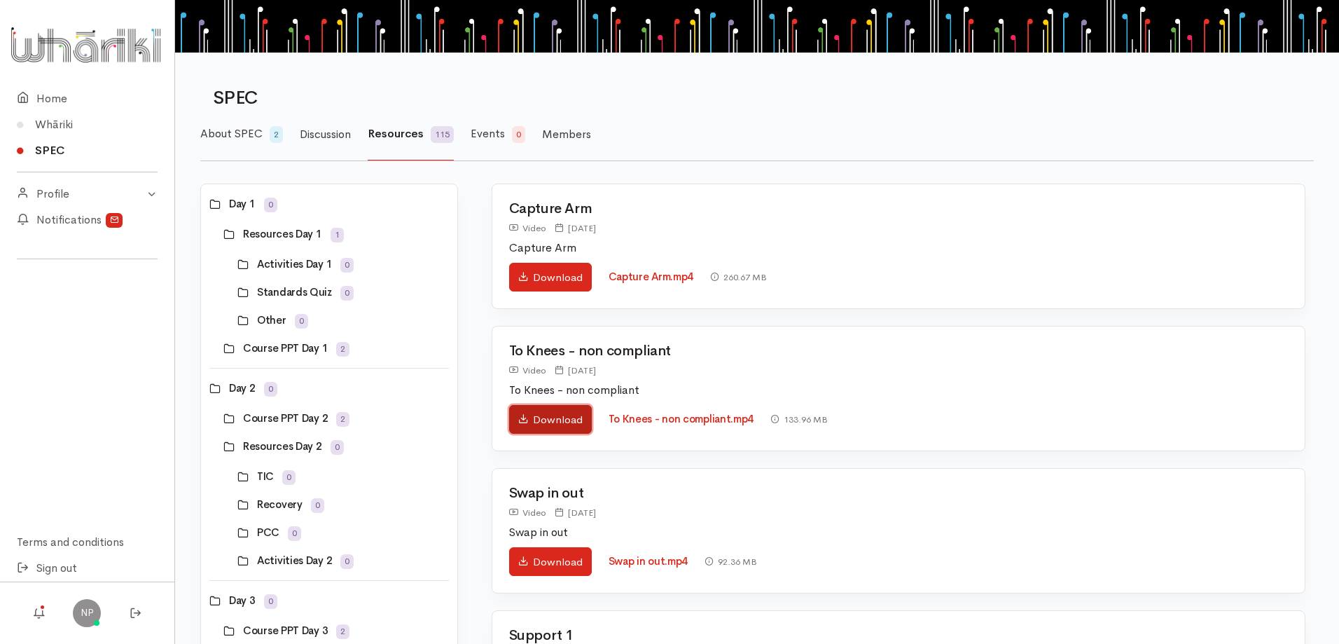
drag, startPoint x: 536, startPoint y: 419, endPoint x: 539, endPoint y: 411, distance: 8.5
click at [534, 419] on link "Download" at bounding box center [550, 419] width 83 height 29
drag, startPoint x: 567, startPoint y: 415, endPoint x: 576, endPoint y: 415, distance: 9.1
click at [567, 415] on link "Download" at bounding box center [550, 419] width 83 height 29
